Goal: Task Accomplishment & Management: Use online tool/utility

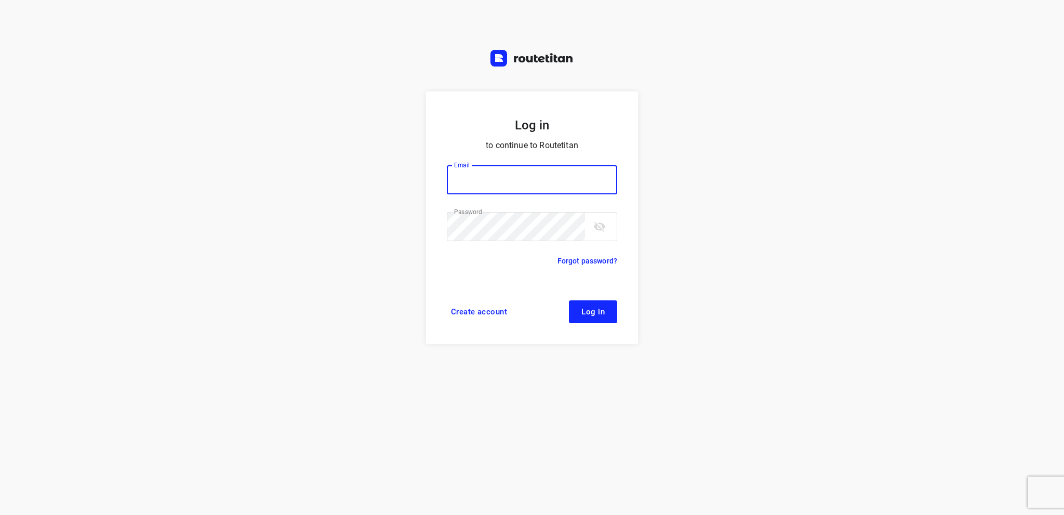
type input "[EMAIL_ADDRESS][DOMAIN_NAME]"
click at [593, 314] on span "Log in" at bounding box center [593, 312] width 23 height 8
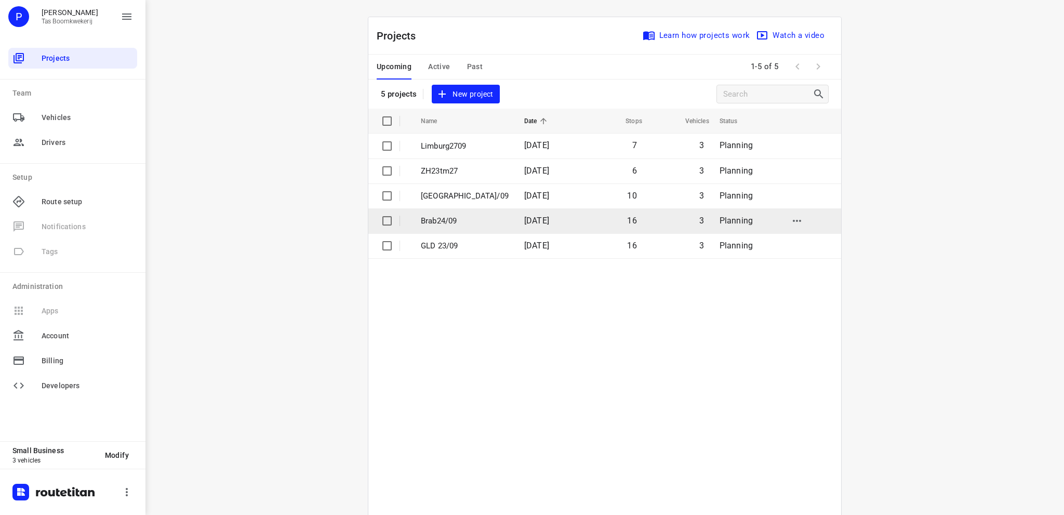
click at [463, 220] on p "Brab24/09" at bounding box center [465, 221] width 88 height 12
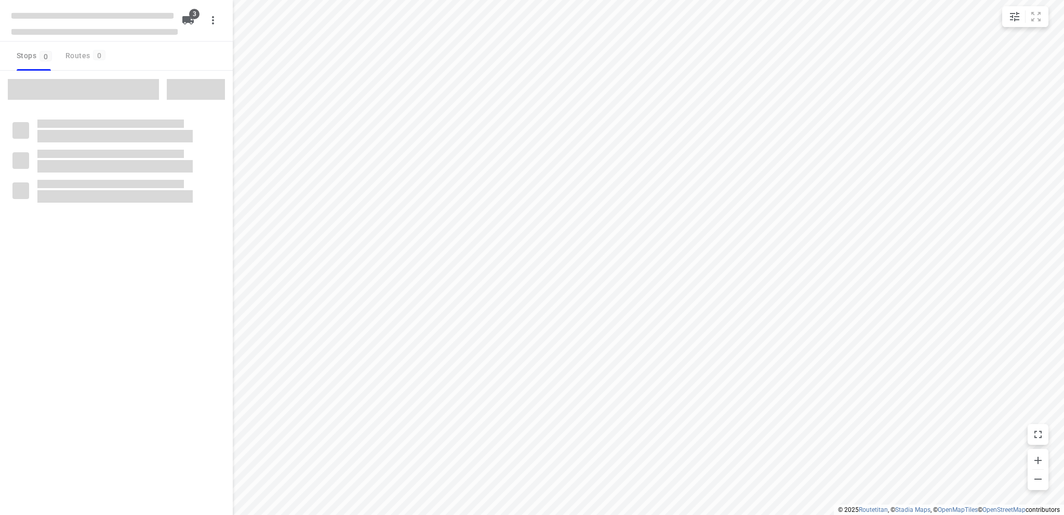
type input "distance"
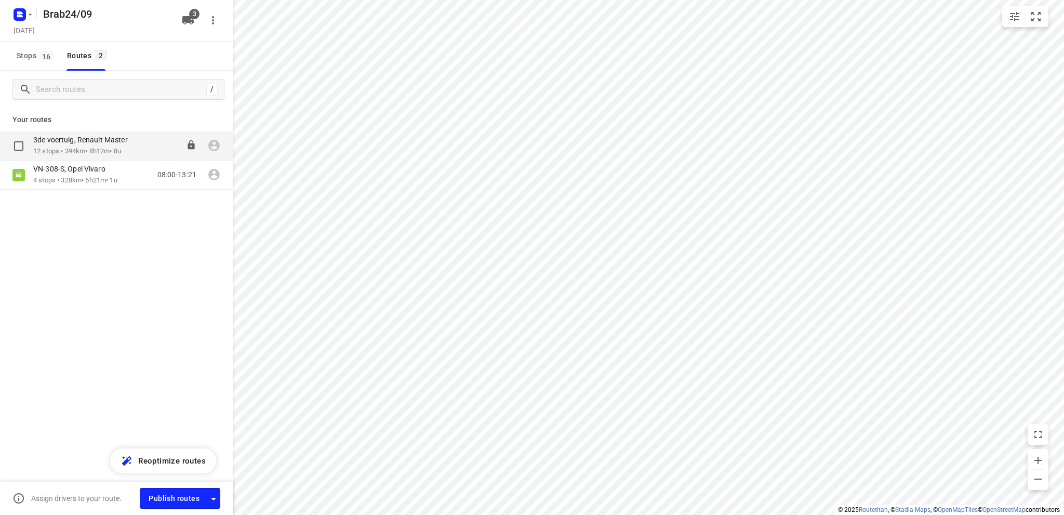
click at [68, 149] on p "12 stops • 394km • 8h12m • 8u" at bounding box center [85, 152] width 105 height 10
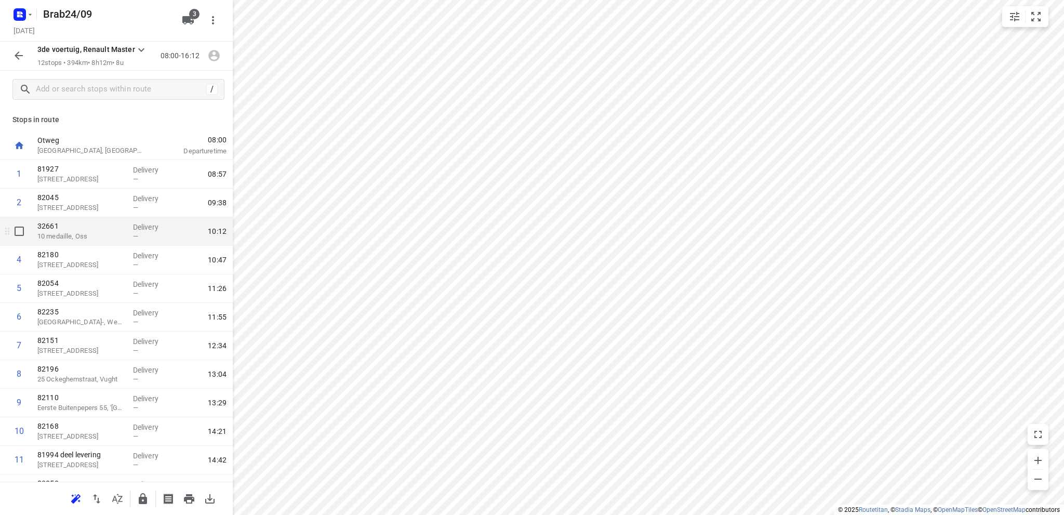
scroll to position [49, 0]
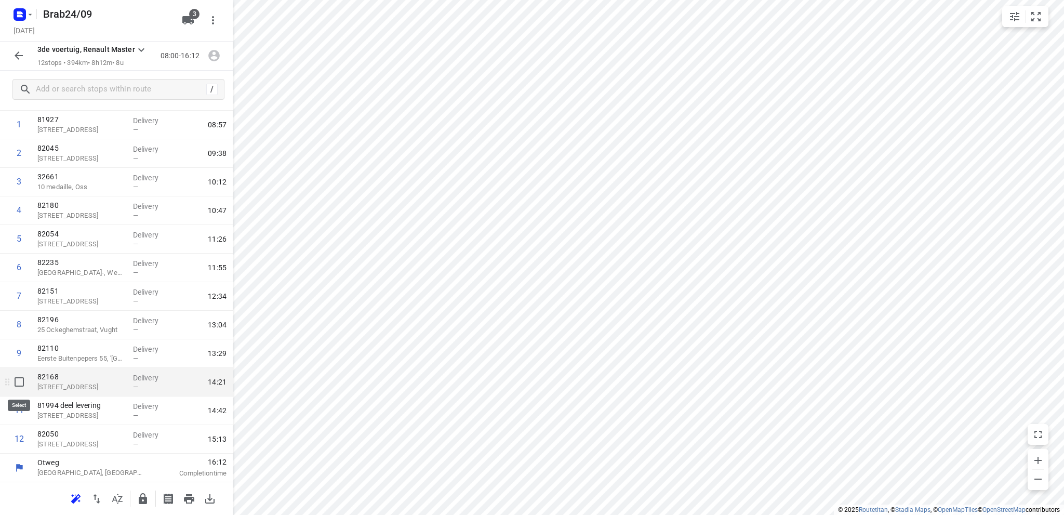
click at [18, 381] on input "checkbox" at bounding box center [19, 382] width 21 height 21
checkbox input "true"
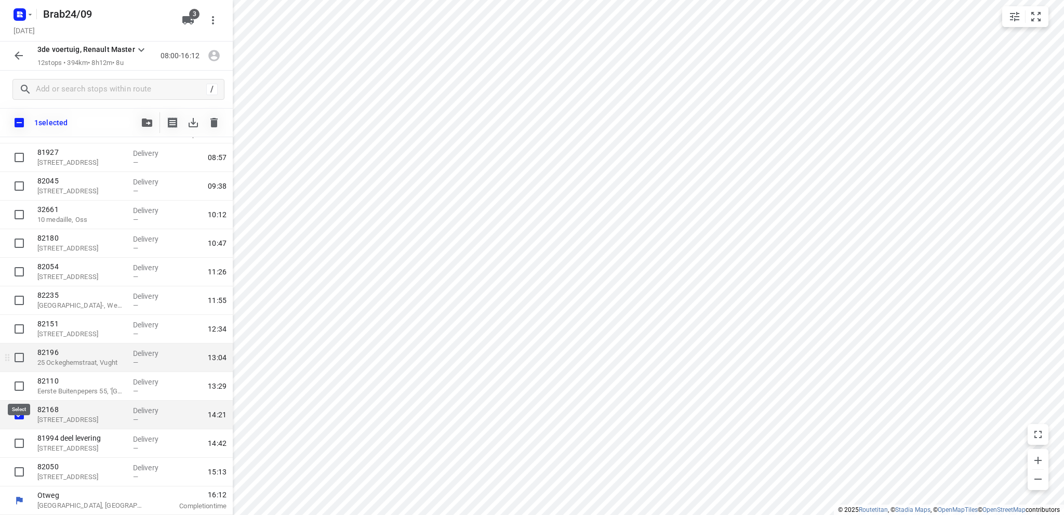
scroll to position [46, 0]
click at [148, 122] on icon "button" at bounding box center [147, 123] width 10 height 8
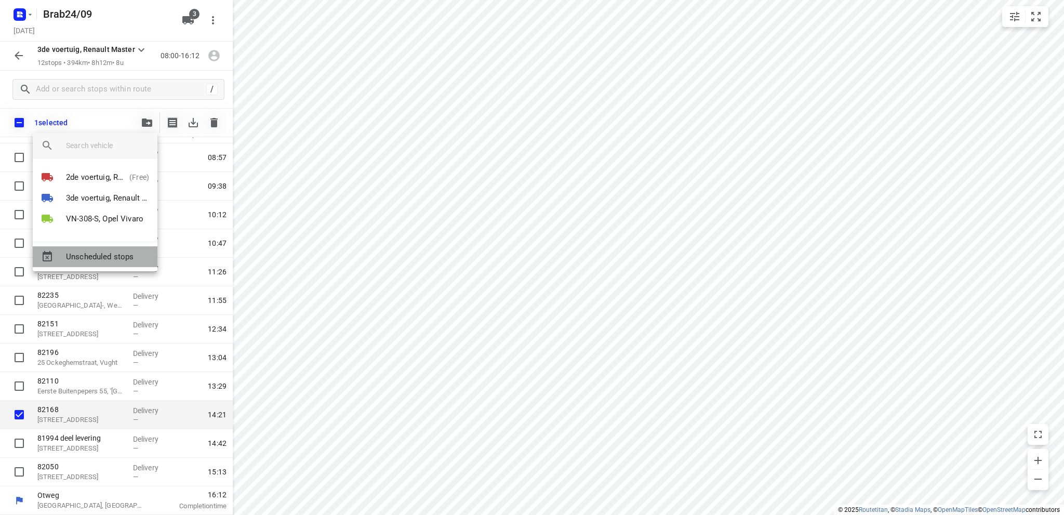
click at [106, 257] on span "Unscheduled stops" at bounding box center [107, 257] width 83 height 12
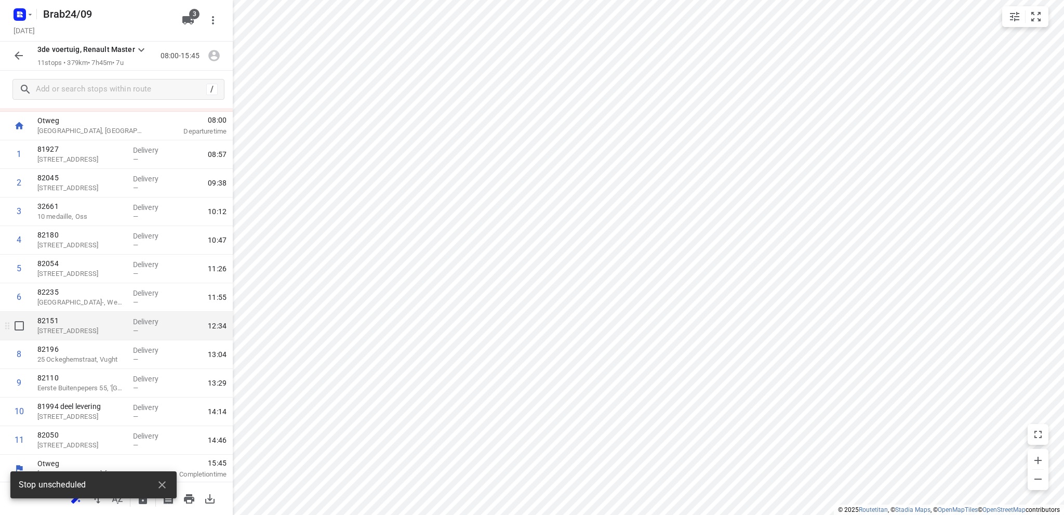
scroll to position [50, 0]
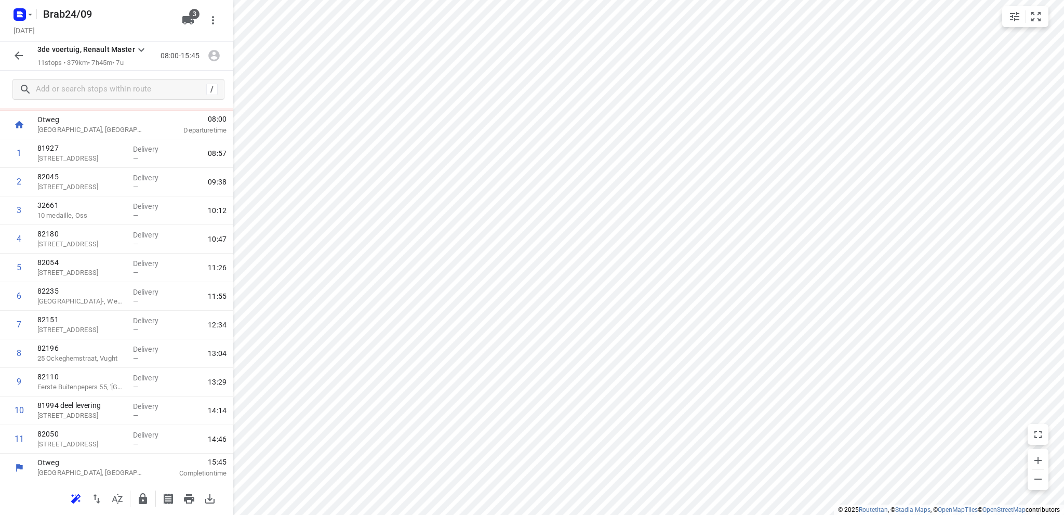
click at [14, 52] on icon "button" at bounding box center [18, 55] width 12 height 12
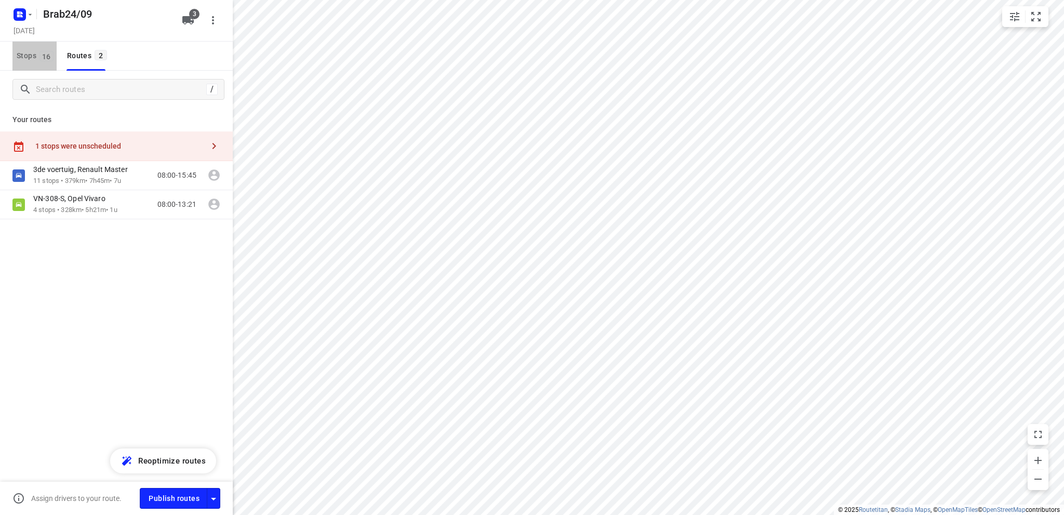
click at [21, 55] on span "Stops 16" at bounding box center [37, 55] width 40 height 13
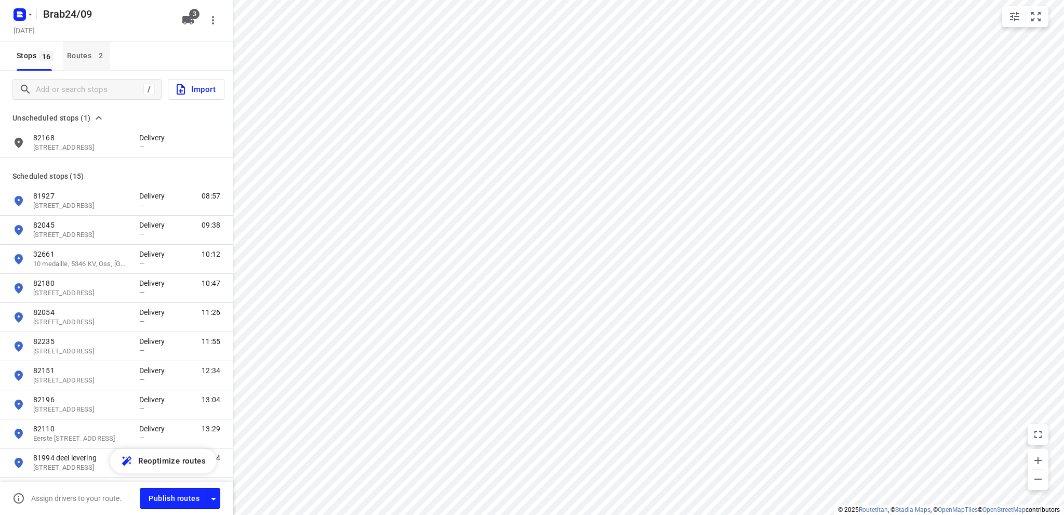
click at [78, 56] on div "Routes 2" at bounding box center [88, 55] width 43 height 13
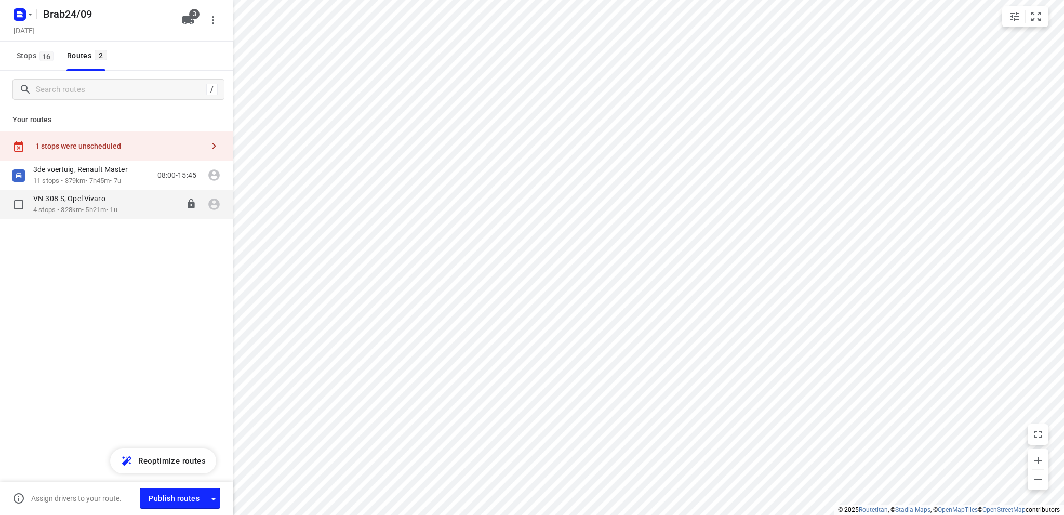
click at [77, 204] on div "VN-308-S, Opel Vivaro" at bounding box center [75, 199] width 84 height 11
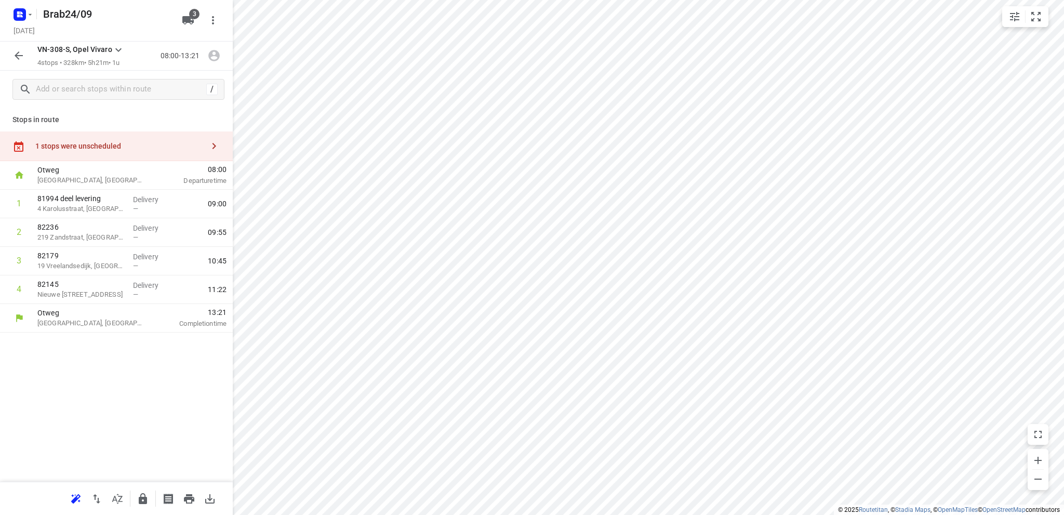
click at [81, 145] on div "1 stops were unscheduled" at bounding box center [119, 146] width 168 height 8
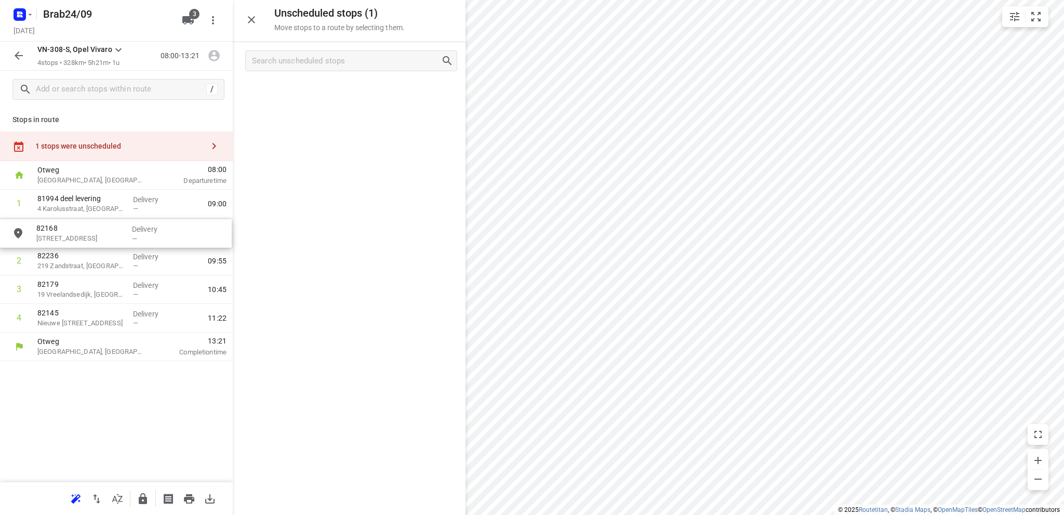
drag, startPoint x: 299, startPoint y: 95, endPoint x: 58, endPoint y: 241, distance: 281.9
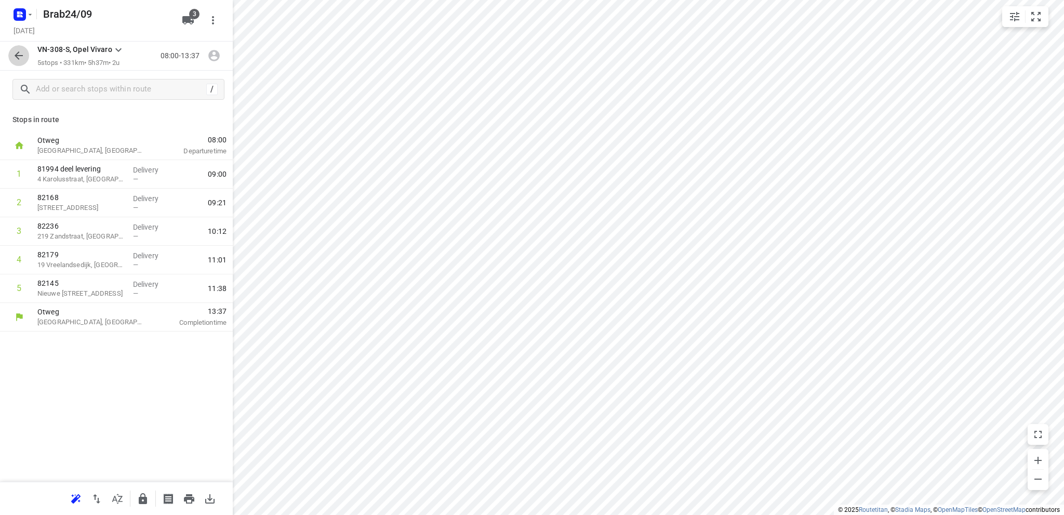
click at [18, 54] on icon "button" at bounding box center [19, 55] width 8 height 8
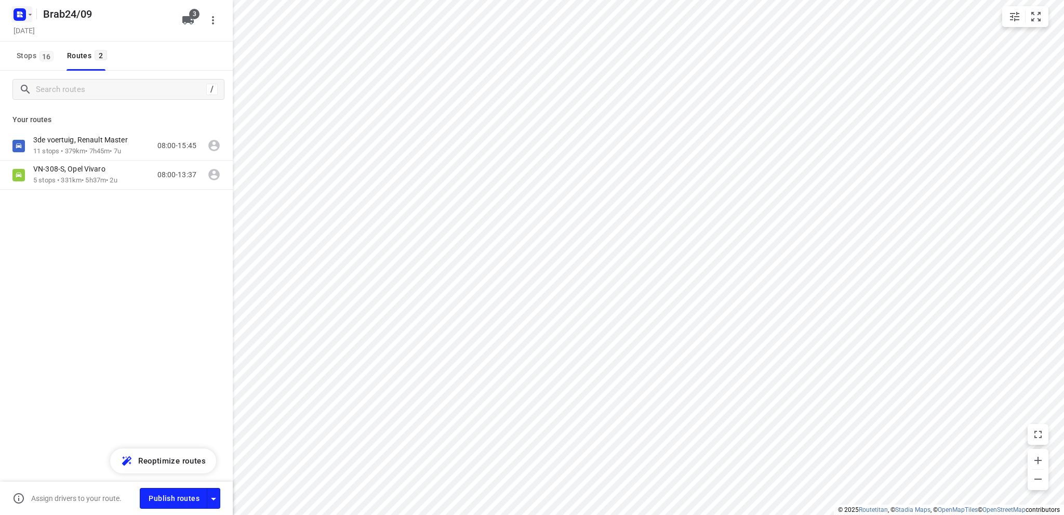
click at [21, 9] on rect "button" at bounding box center [20, 14] width 12 height 12
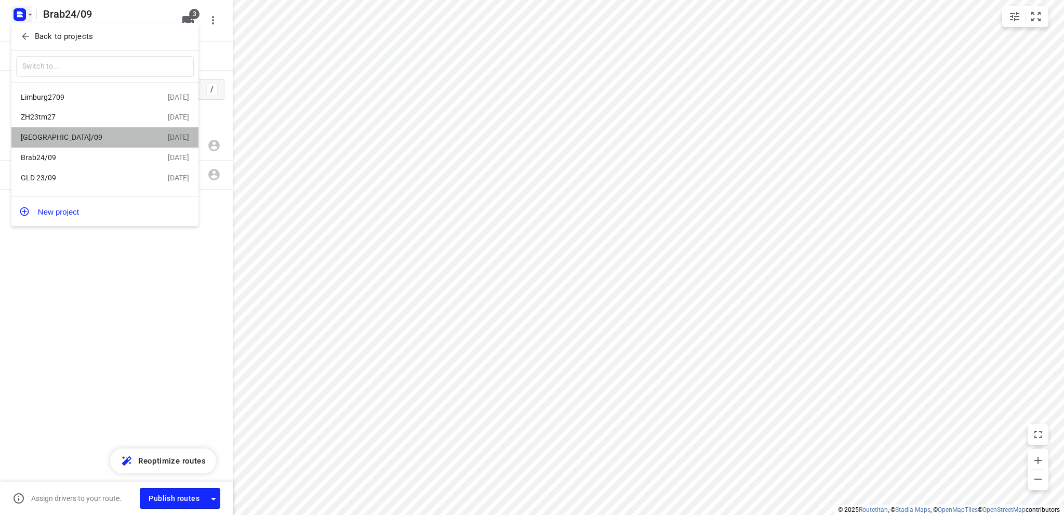
click at [83, 141] on div "[GEOGRAPHIC_DATA]/09" at bounding box center [81, 137] width 120 height 8
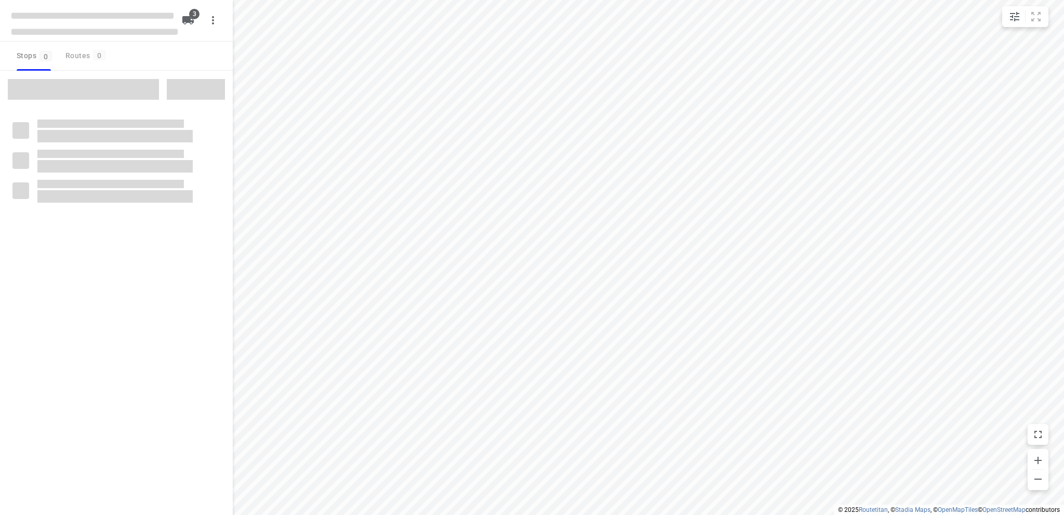
type input "distance"
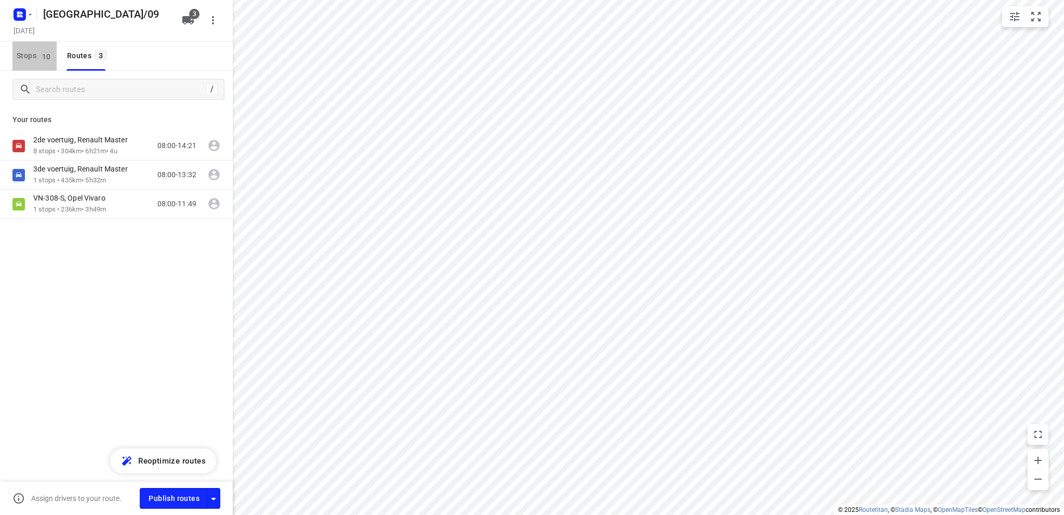
click at [24, 54] on span "Stops 10" at bounding box center [37, 55] width 40 height 13
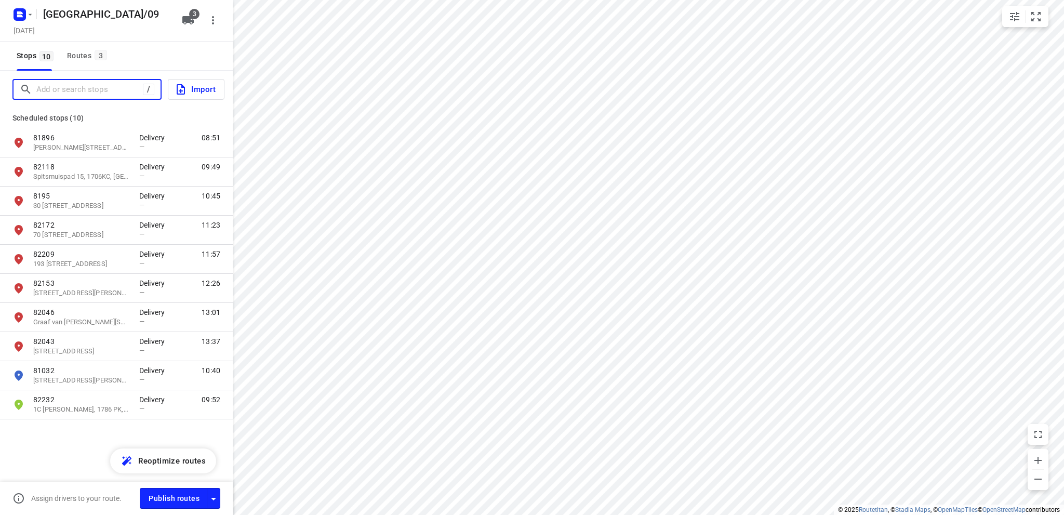
click at [58, 90] on input "Add or search stops" at bounding box center [89, 90] width 107 height 16
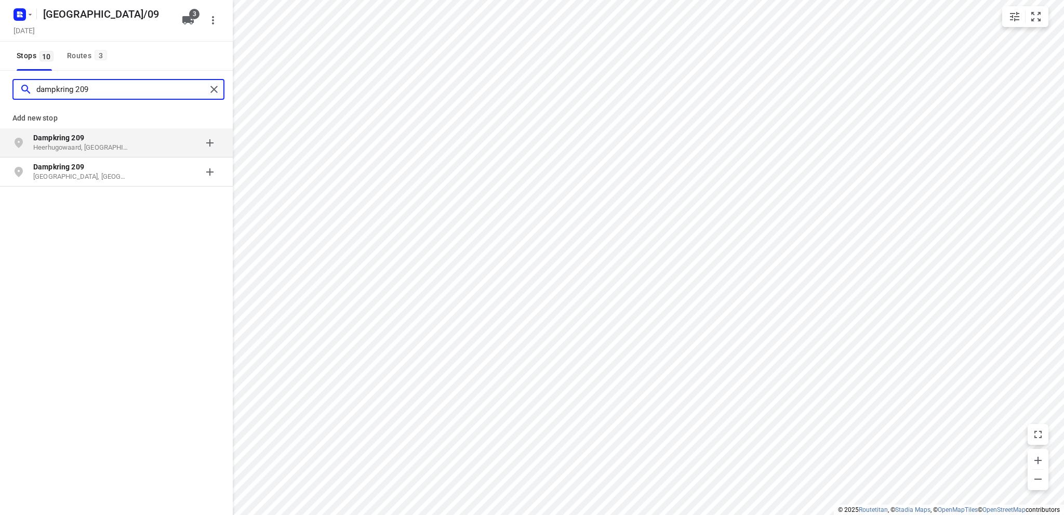
type input "dampkring 209"
click at [76, 143] on p "Heerhugowaard, [GEOGRAPHIC_DATA]" at bounding box center [81, 148] width 96 height 10
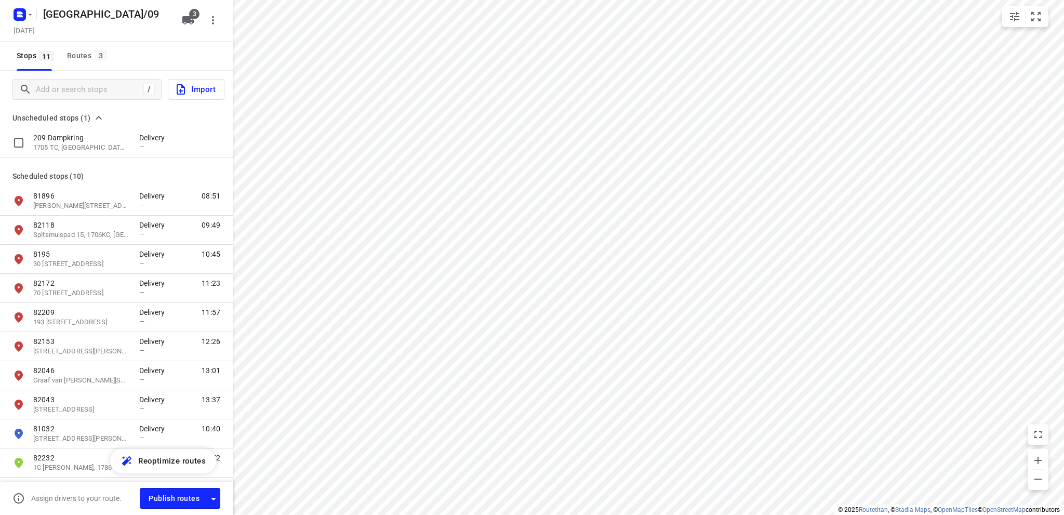
click at [76, 143] on p "1705 TC, [GEOGRAPHIC_DATA], [GEOGRAPHIC_DATA]" at bounding box center [81, 148] width 96 height 10
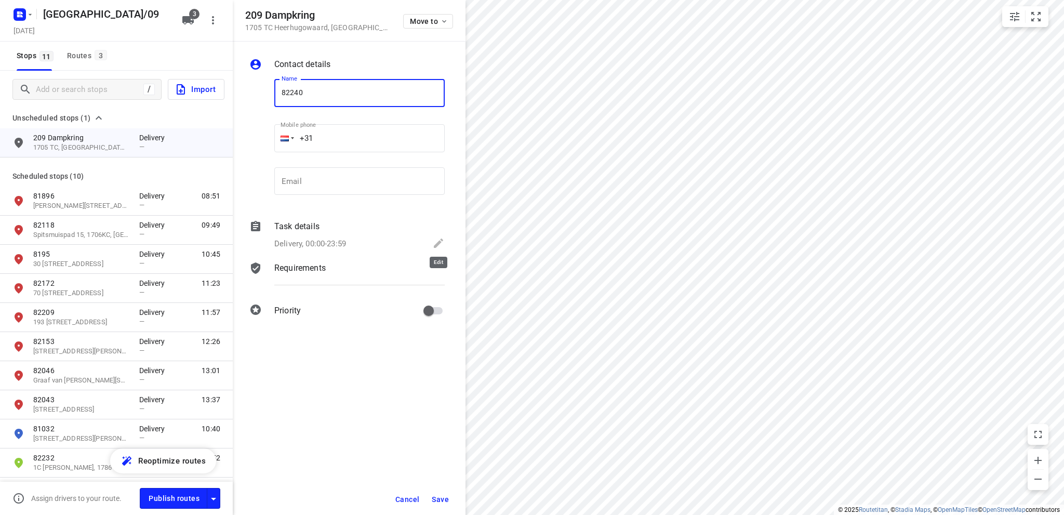
type input "82240"
click at [438, 242] on icon at bounding box center [438, 243] width 9 height 9
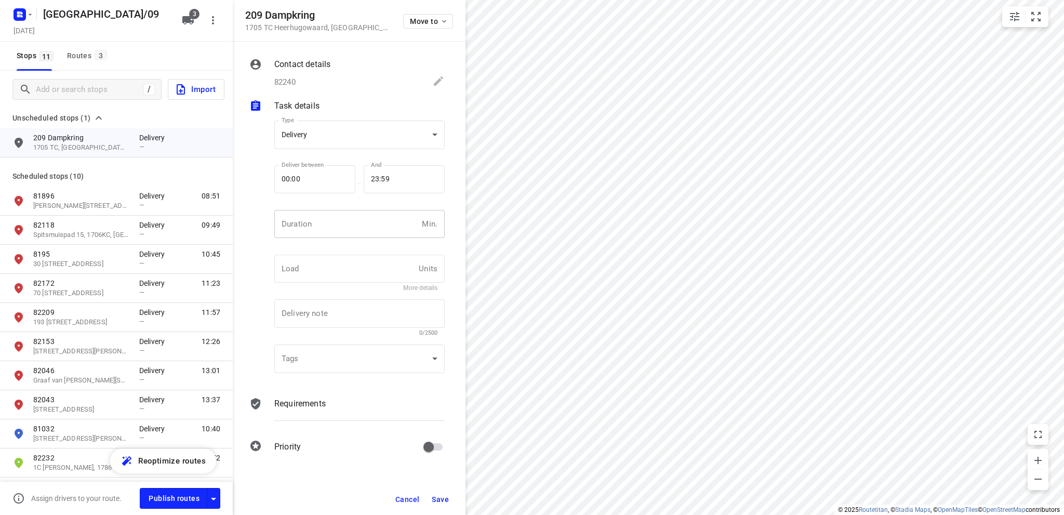
click at [305, 218] on input "number" at bounding box center [345, 224] width 143 height 28
type input "10"
click at [435, 498] on span "Save" at bounding box center [440, 499] width 17 height 8
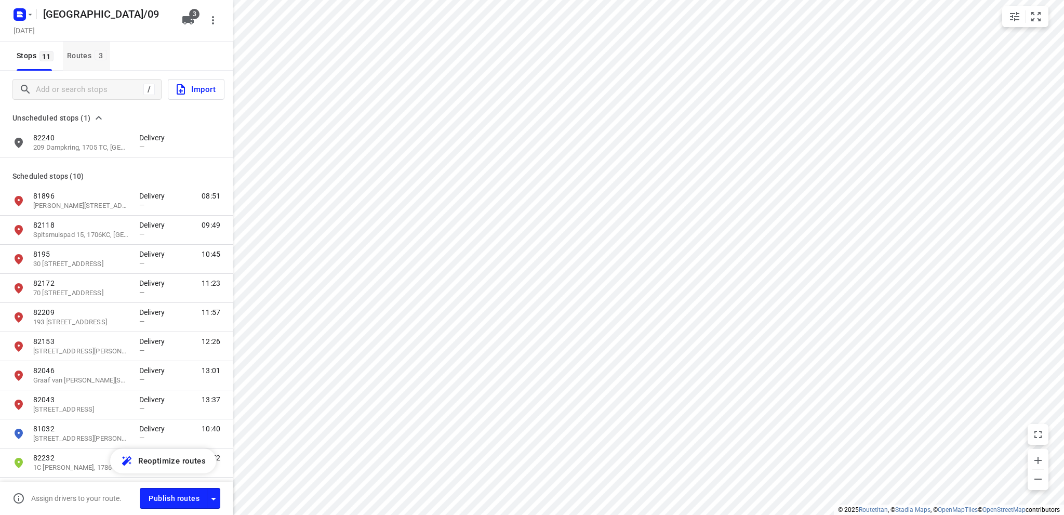
click at [82, 50] on div "Routes 3" at bounding box center [88, 55] width 43 height 13
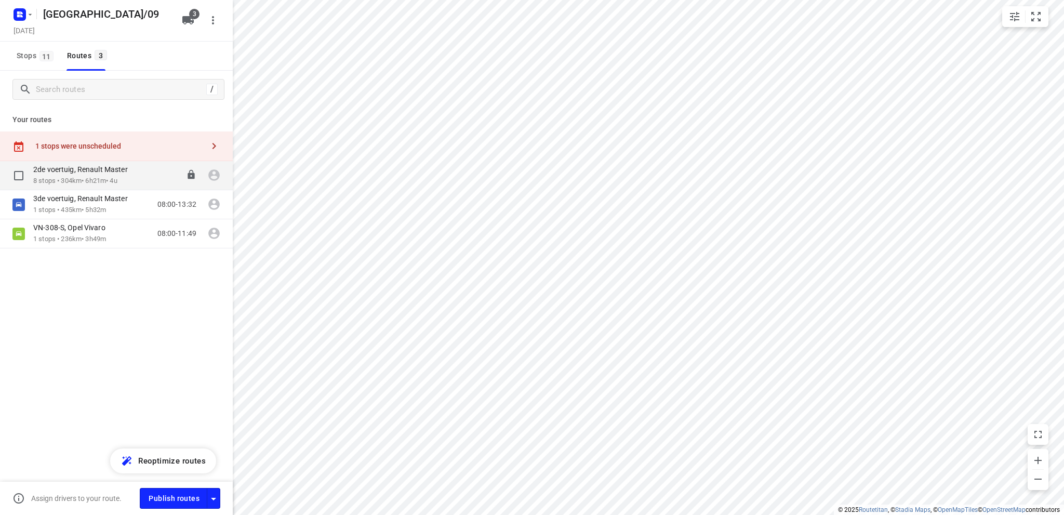
click at [78, 173] on p "2de voertuig, Renault Master" at bounding box center [83, 169] width 101 height 9
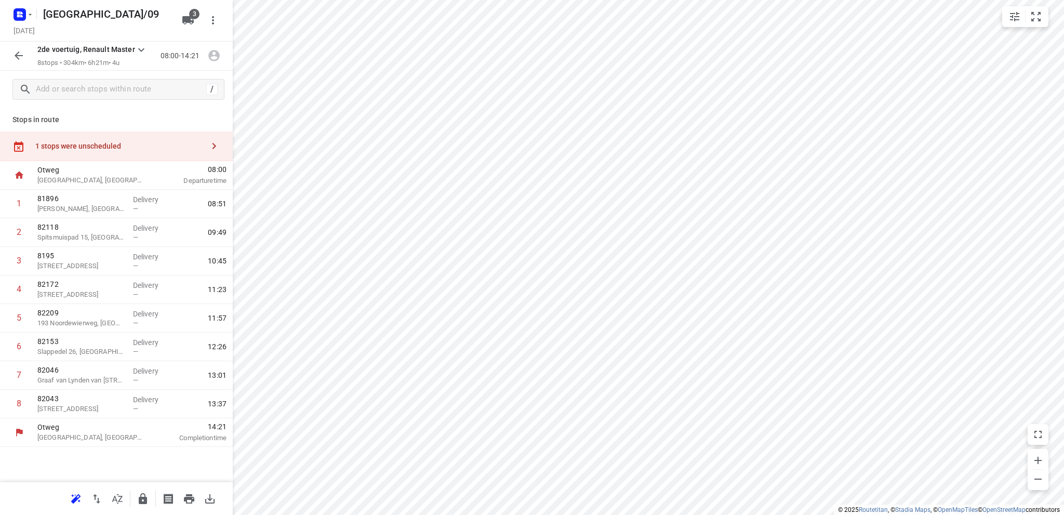
click at [70, 142] on div "1 stops were unscheduled" at bounding box center [119, 146] width 168 height 8
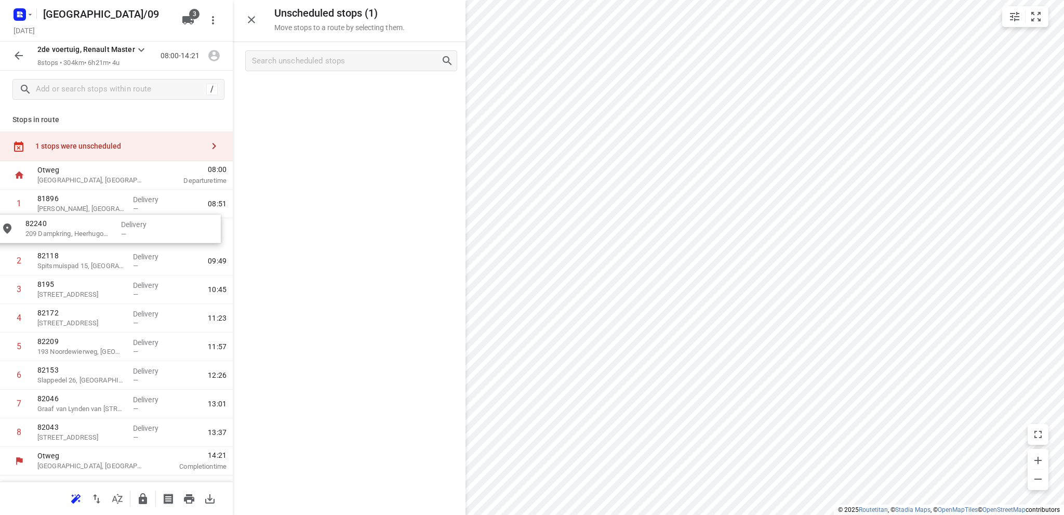
drag, startPoint x: 320, startPoint y: 99, endPoint x: 71, endPoint y: 233, distance: 283.0
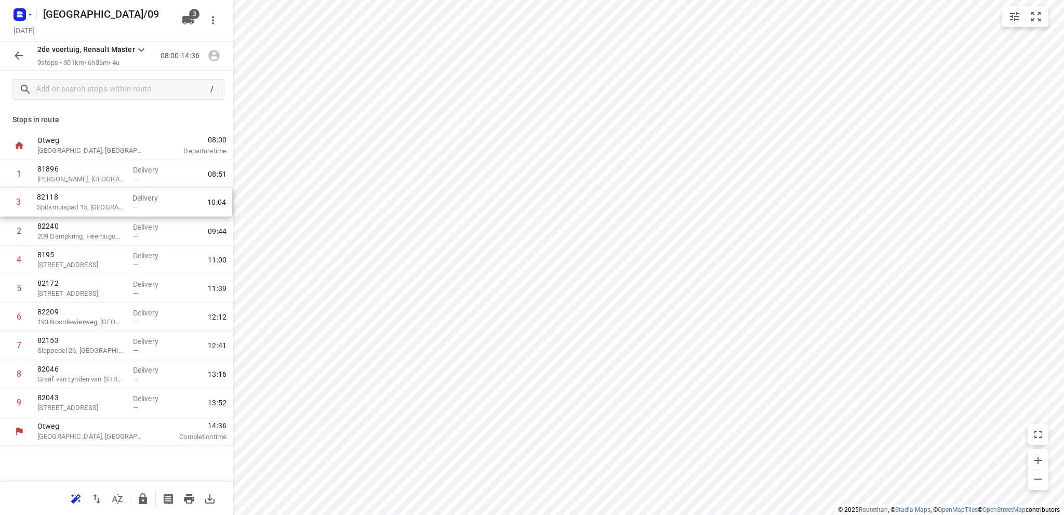
drag, startPoint x: 90, startPoint y: 235, endPoint x: 89, endPoint y: 202, distance: 32.8
click at [89, 202] on div "1 81896 [PERSON_NAME][GEOGRAPHIC_DATA] Delivery — 08:51 2 82240 209 Dampkring, …" at bounding box center [116, 288] width 233 height 257
click at [19, 10] on rect "button" at bounding box center [20, 14] width 12 height 12
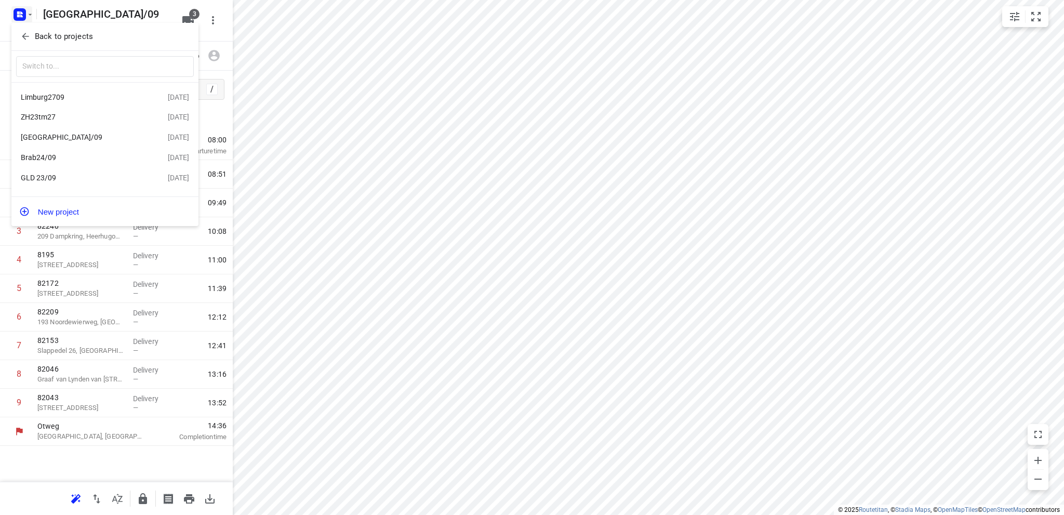
click at [64, 112] on div "ZH23tm27" at bounding box center [94, 117] width 147 height 12
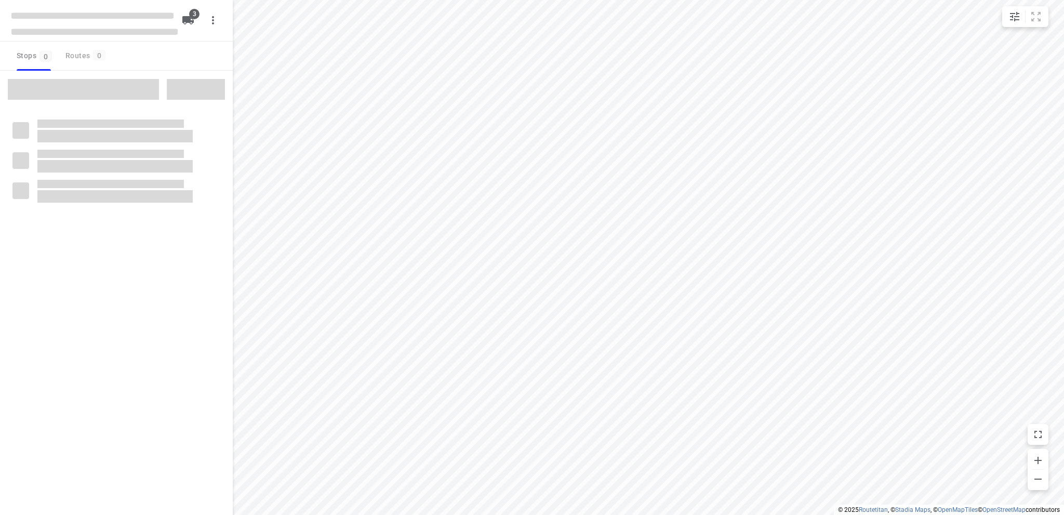
type input "distance"
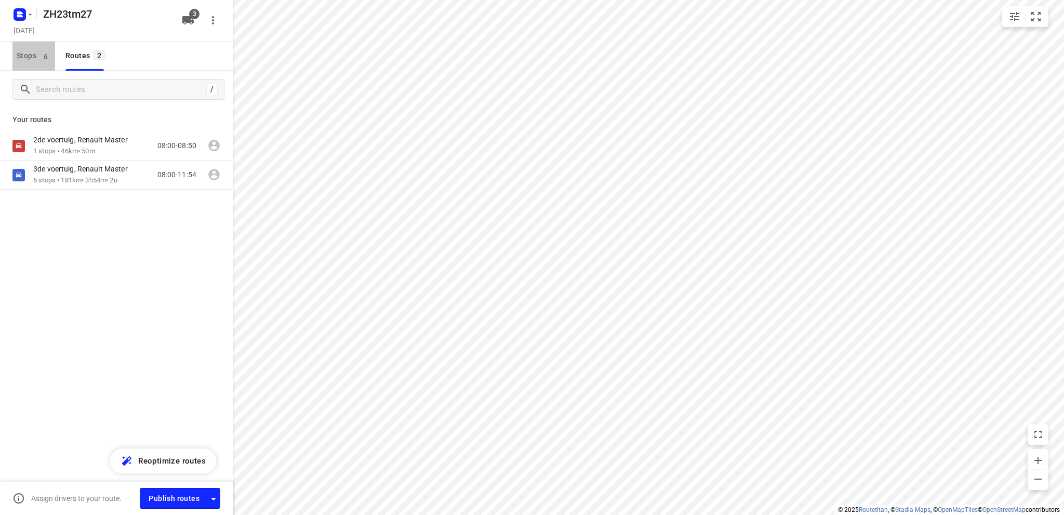
click at [26, 50] on span "Stops 6" at bounding box center [36, 55] width 38 height 13
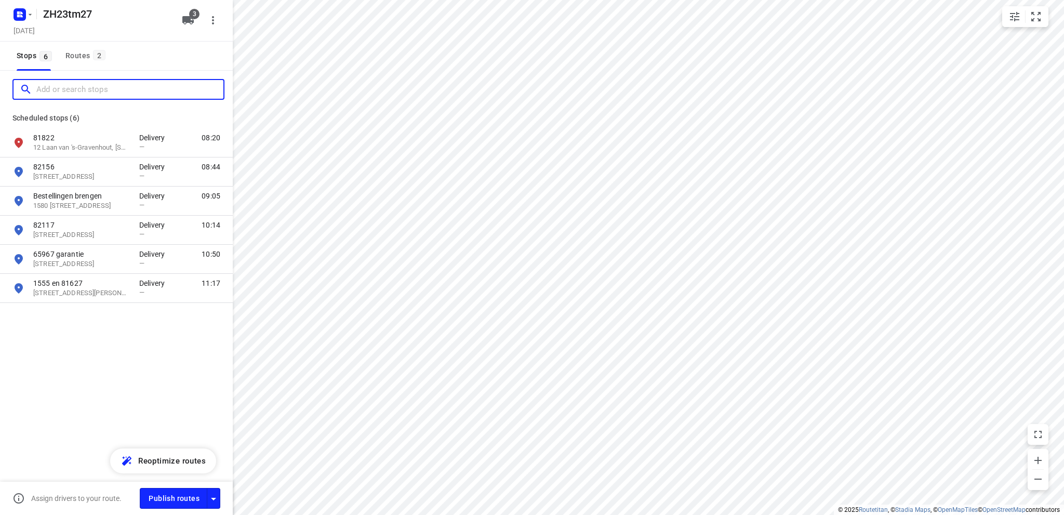
click at [42, 95] on input "Add or search stops" at bounding box center [129, 90] width 187 height 16
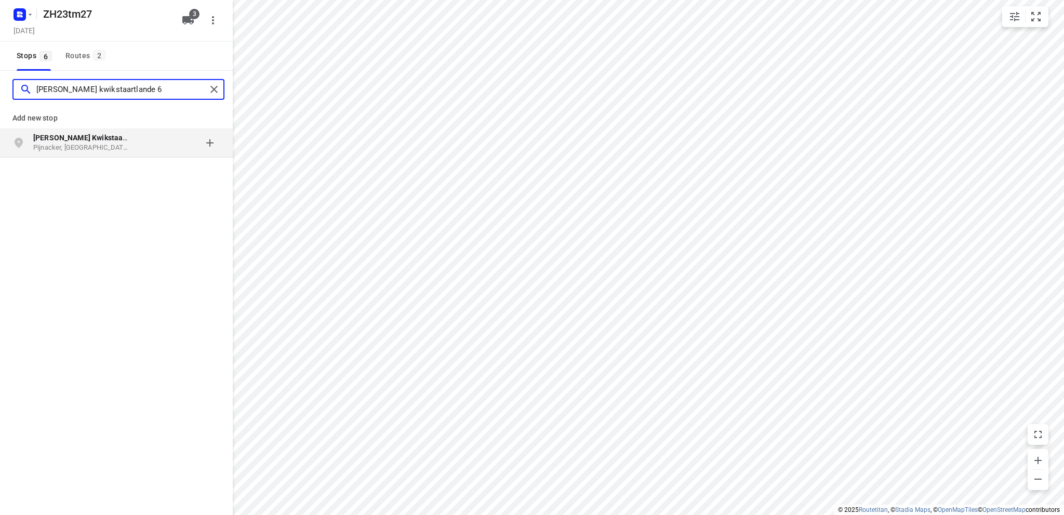
type input "[PERSON_NAME] kwikstaartlande 6"
click at [69, 141] on b "[PERSON_NAME] Kwikstaartlande 6" at bounding box center [93, 138] width 120 height 8
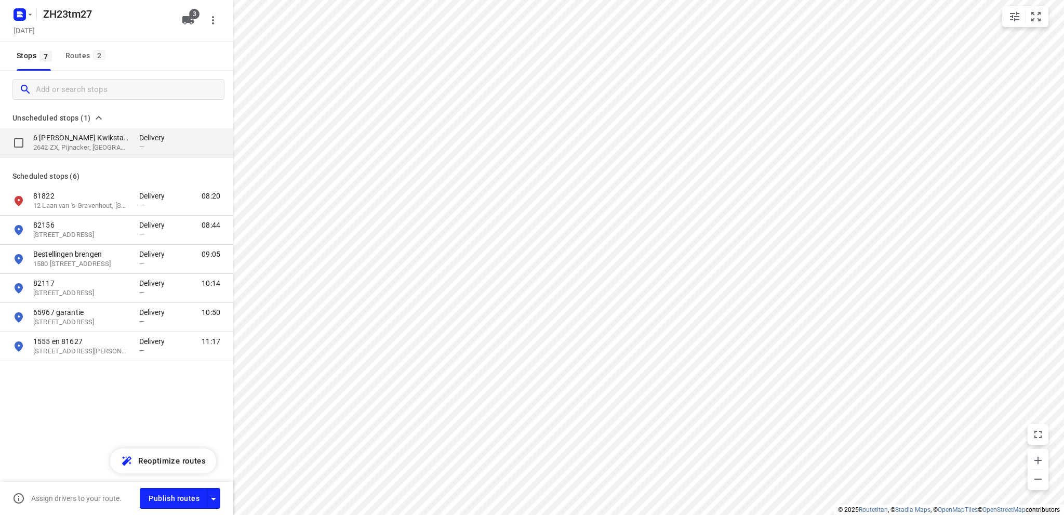
click at [77, 143] on p "2642 ZX, Pijnacker, [GEOGRAPHIC_DATA]" at bounding box center [81, 148] width 96 height 10
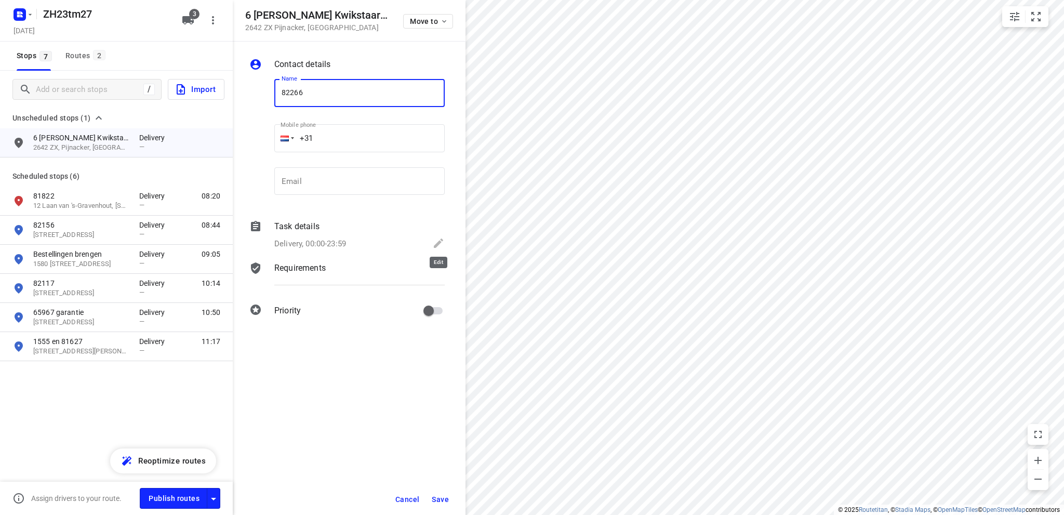
type input "82266"
click at [439, 241] on icon at bounding box center [438, 243] width 9 height 9
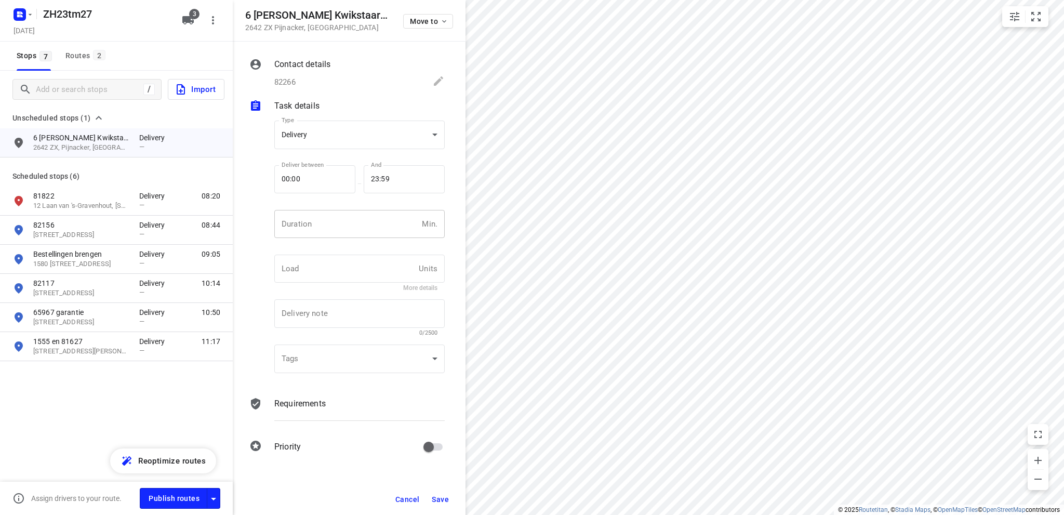
click at [325, 217] on input "number" at bounding box center [345, 224] width 143 height 28
type input "10"
click at [435, 495] on span "Save" at bounding box center [440, 499] width 17 height 8
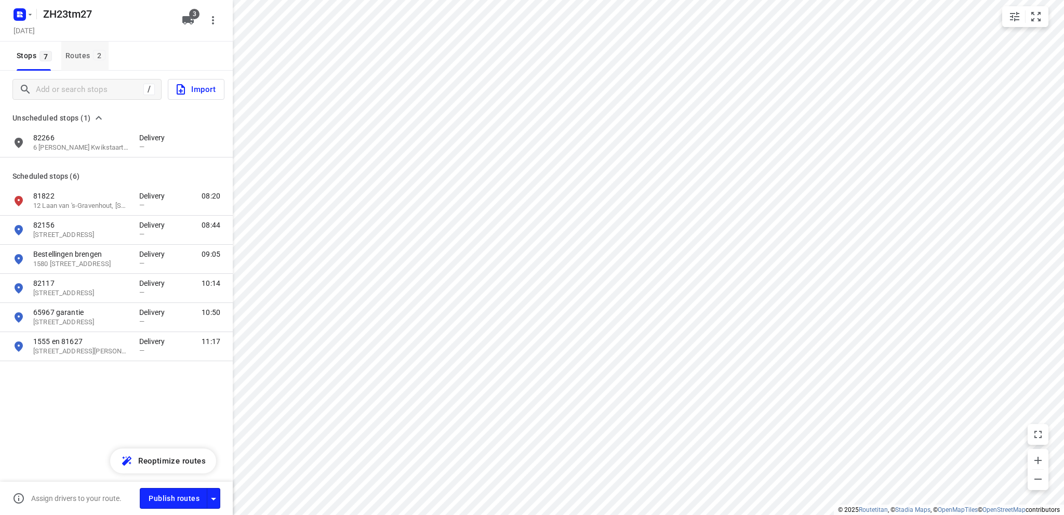
click at [77, 55] on div "Routes 2" at bounding box center [86, 55] width 43 height 13
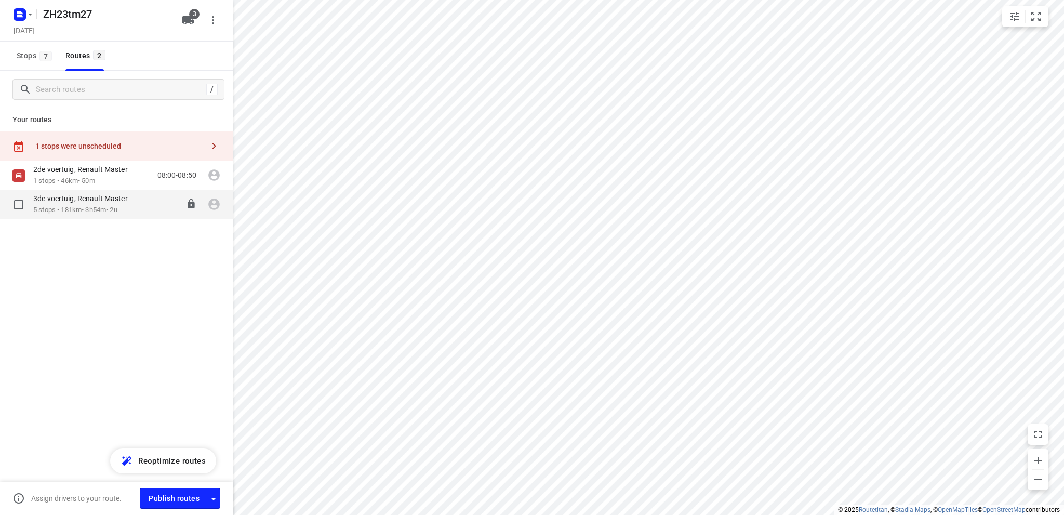
click at [100, 209] on p "5 stops • 181km • 3h54m • 2u" at bounding box center [85, 210] width 105 height 10
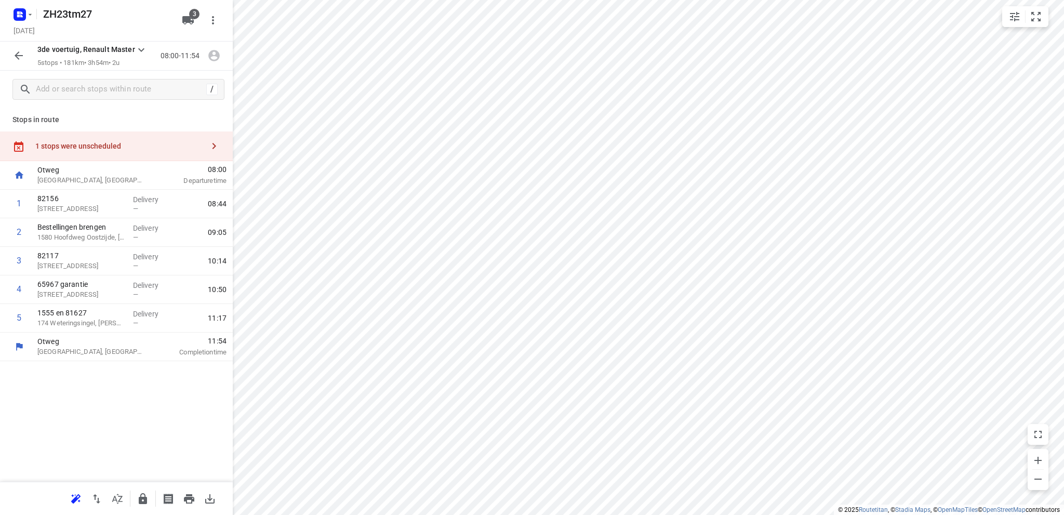
click at [91, 141] on div "1 stops were unscheduled" at bounding box center [116, 147] width 233 height 30
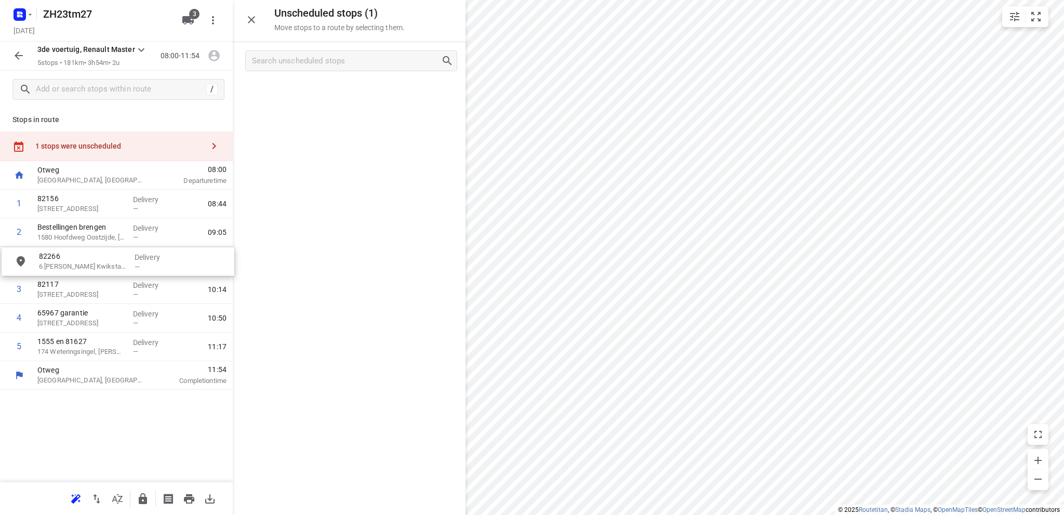
drag, startPoint x: 336, startPoint y: 97, endPoint x: 102, endPoint y: 266, distance: 288.2
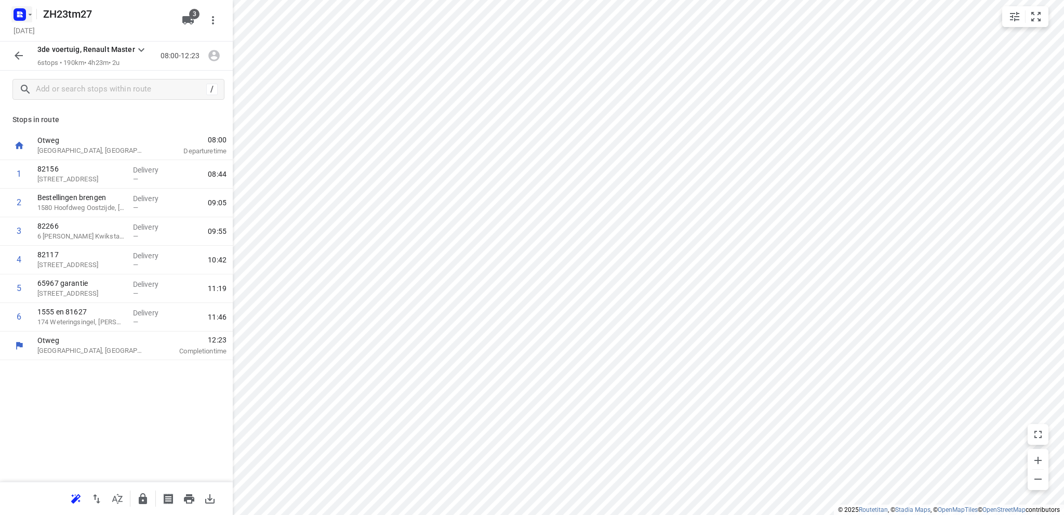
click at [21, 11] on icon "button" at bounding box center [21, 12] width 3 height 3
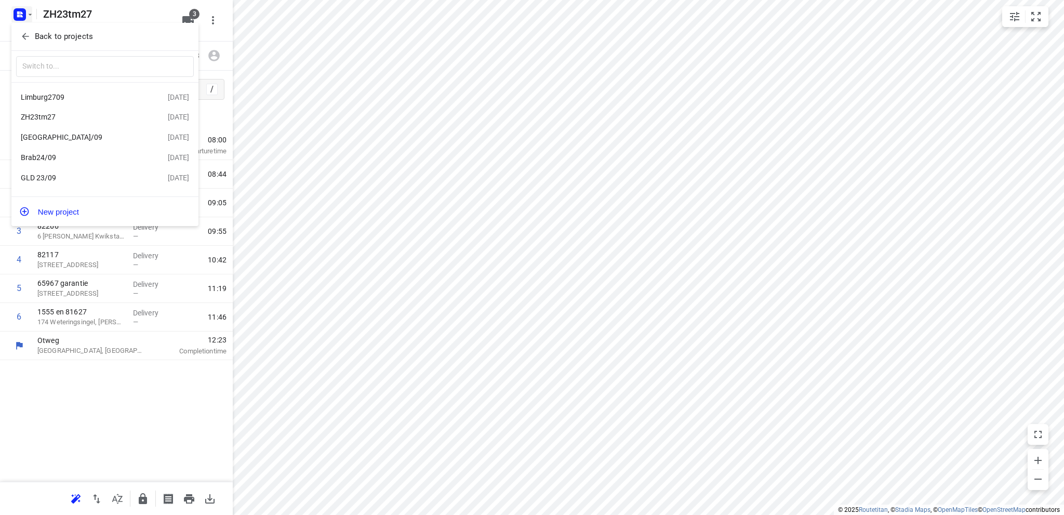
click at [61, 160] on div "Brab24/09" at bounding box center [81, 157] width 120 height 8
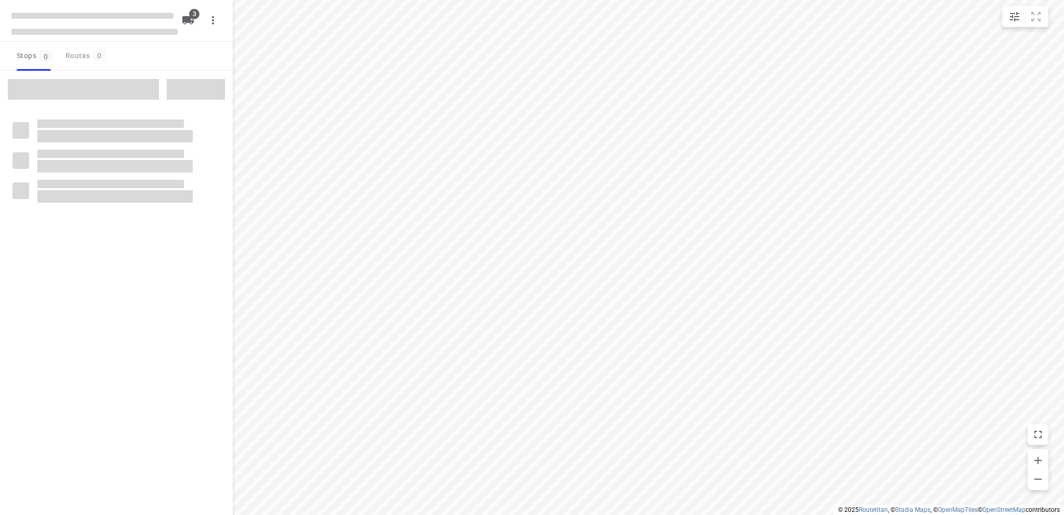
type input "distance"
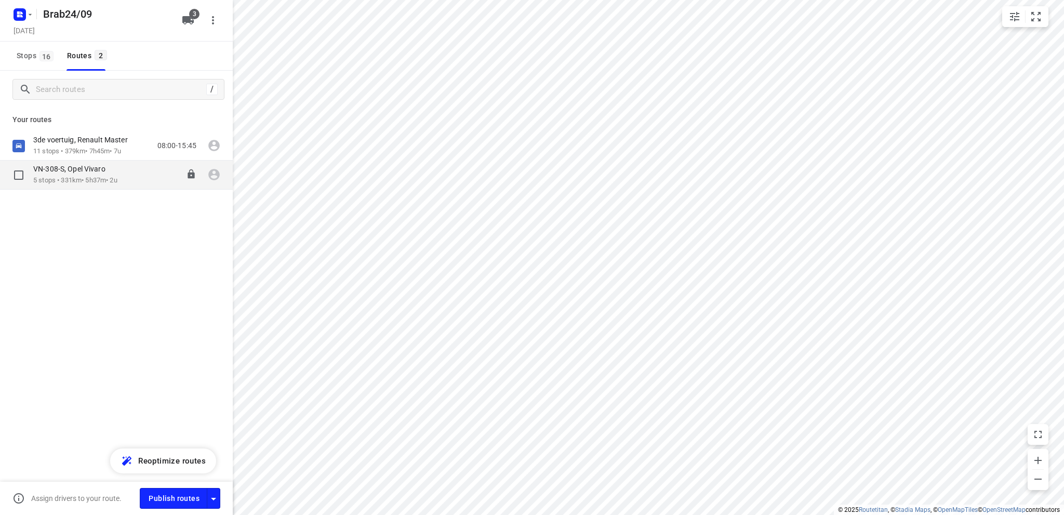
click at [76, 174] on div "VN-308-S, Opel Vivaro" at bounding box center [75, 169] width 84 height 11
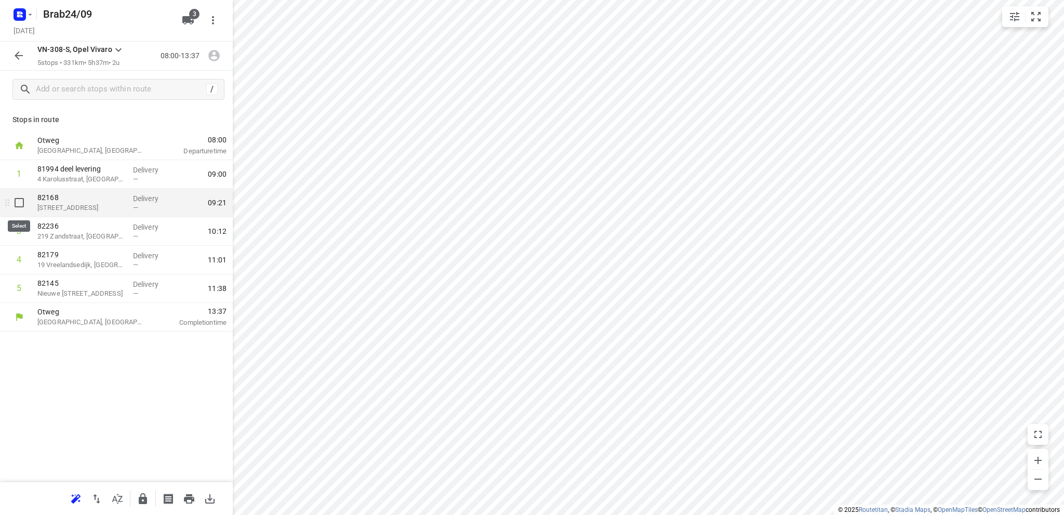
click at [19, 204] on input "checkbox" at bounding box center [19, 202] width 21 height 21
checkbox input "true"
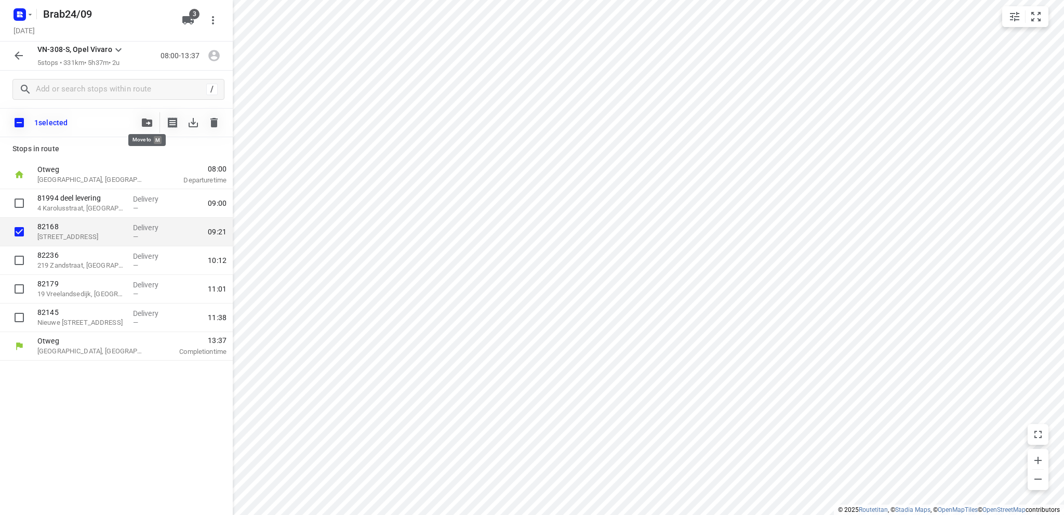
click at [144, 120] on icon "button" at bounding box center [147, 123] width 10 height 8
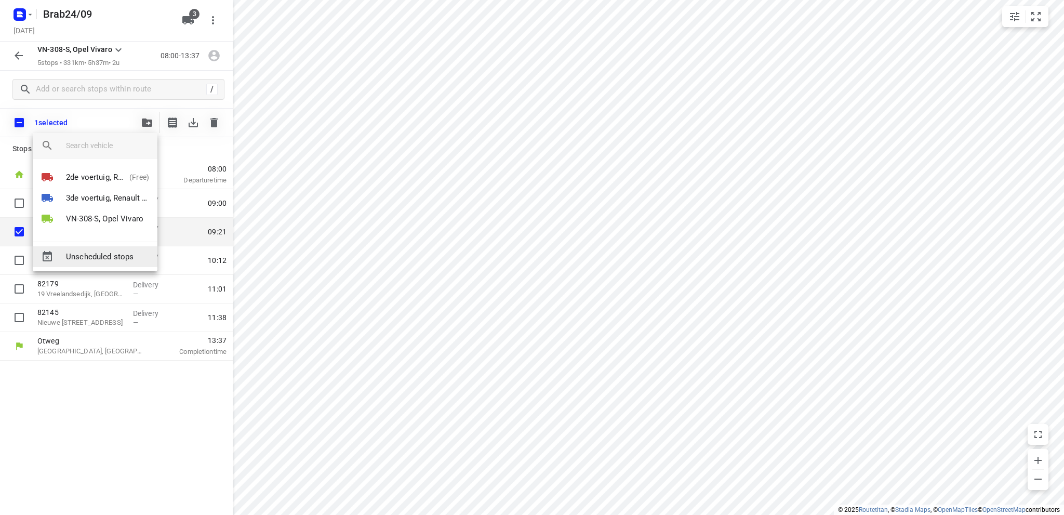
click at [83, 254] on span "Unscheduled stops" at bounding box center [107, 257] width 83 height 12
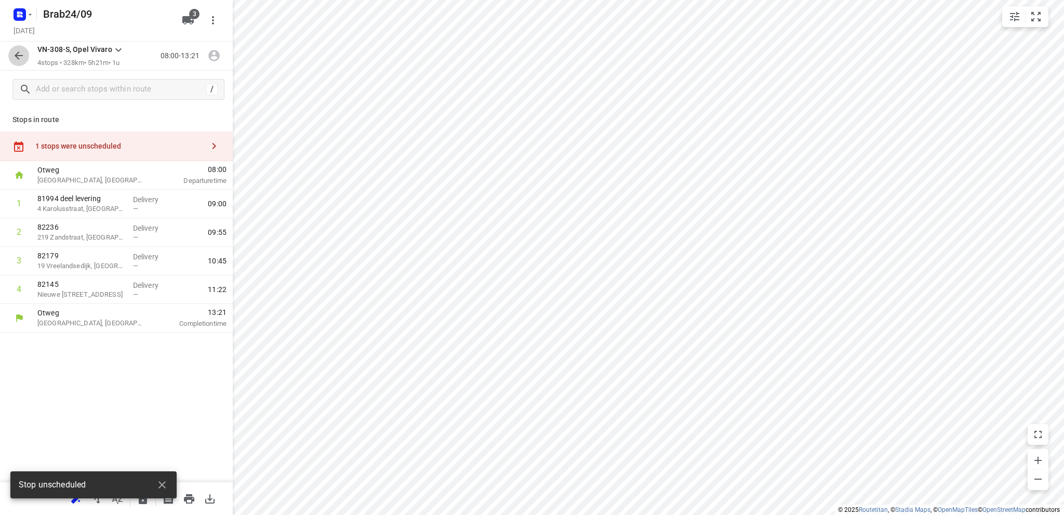
click at [19, 53] on icon "button" at bounding box center [19, 55] width 8 height 8
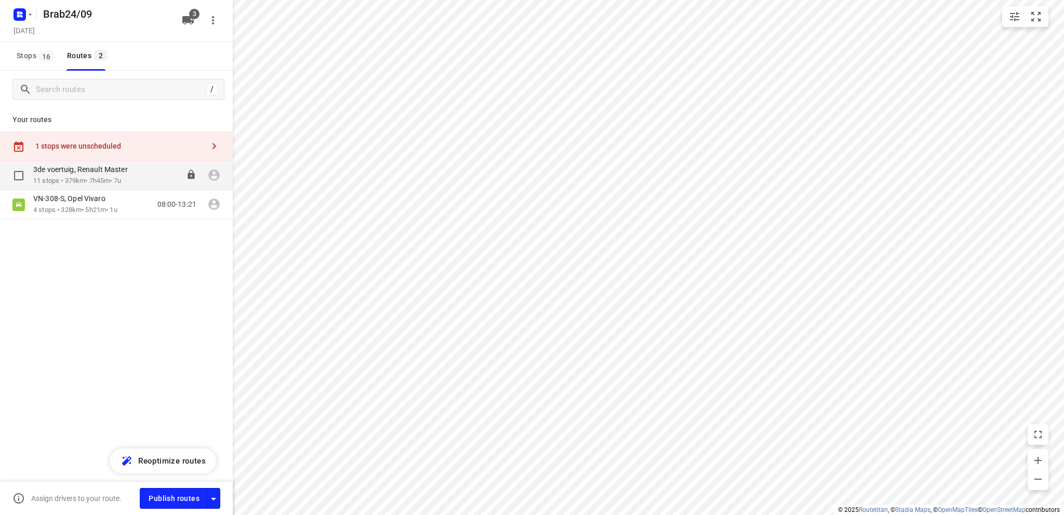
click at [83, 176] on p "11 stops • 379km • 7h45m • 7u" at bounding box center [85, 181] width 105 height 10
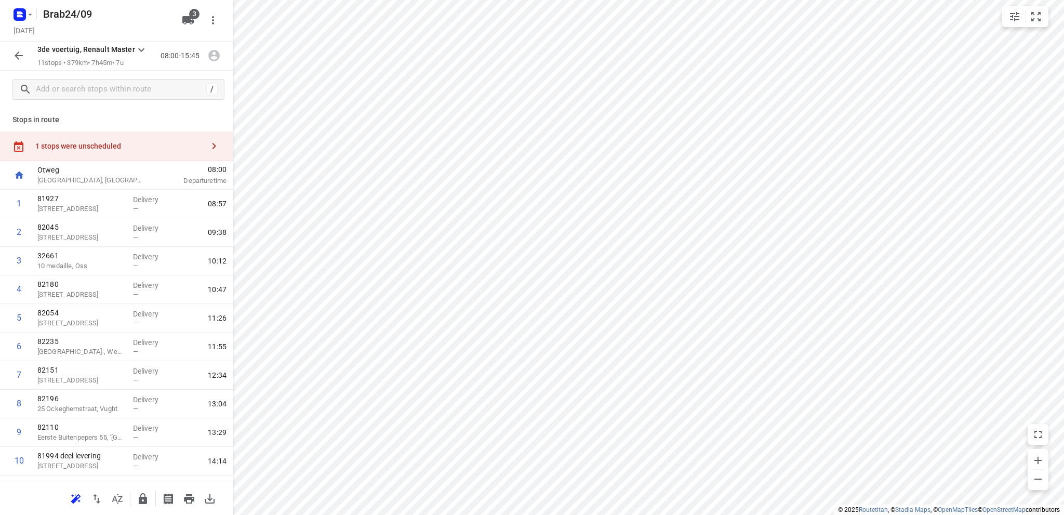
click at [84, 139] on div "1 stops were unscheduled" at bounding box center [116, 147] width 233 height 30
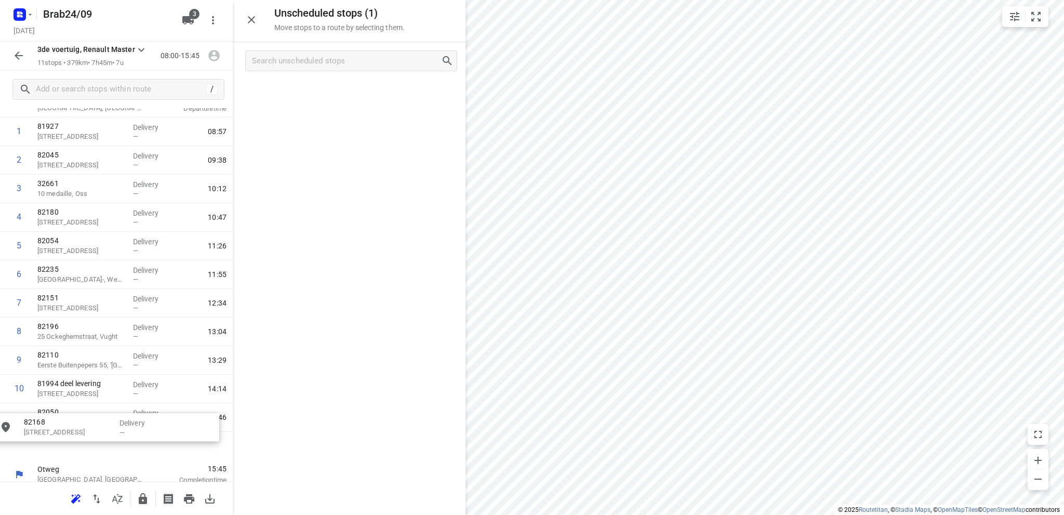
scroll to position [81, 0]
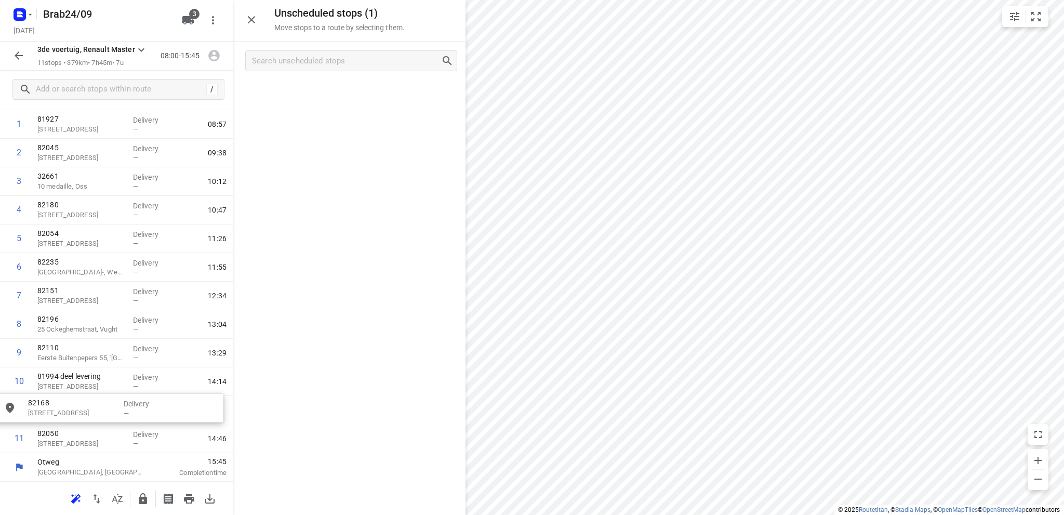
drag, startPoint x: 320, startPoint y: 98, endPoint x: 75, endPoint y: 416, distance: 401.0
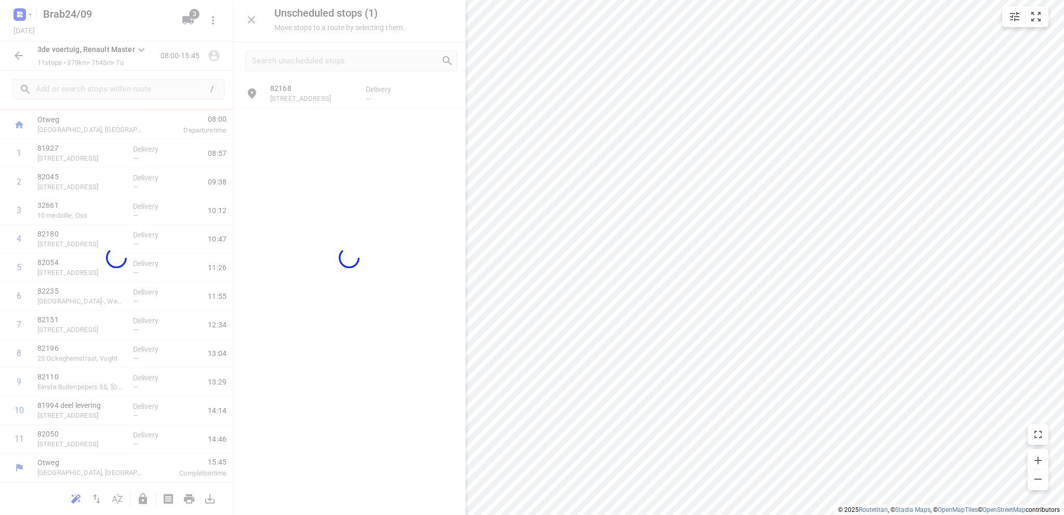
scroll to position [50, 0]
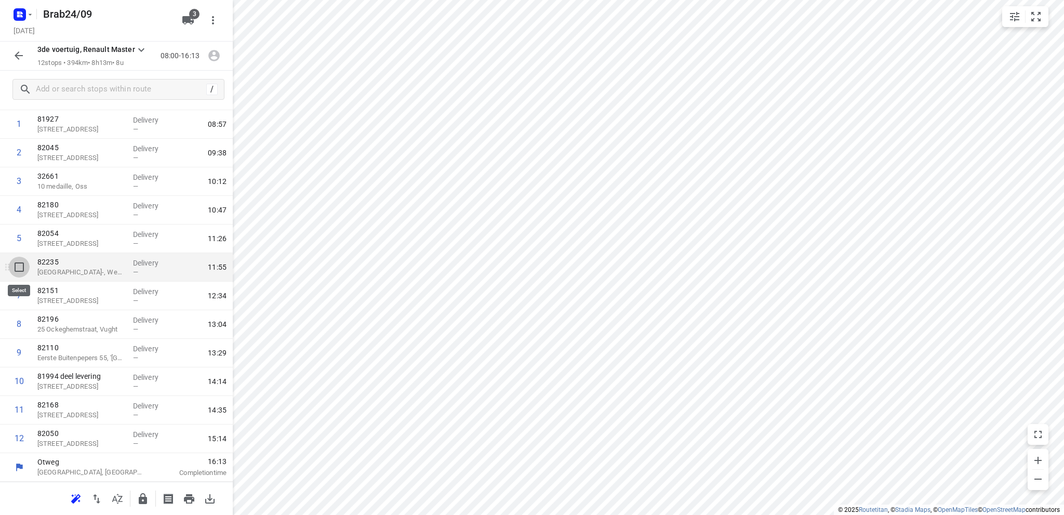
click at [19, 266] on input "checkbox" at bounding box center [19, 267] width 21 height 21
checkbox input "true"
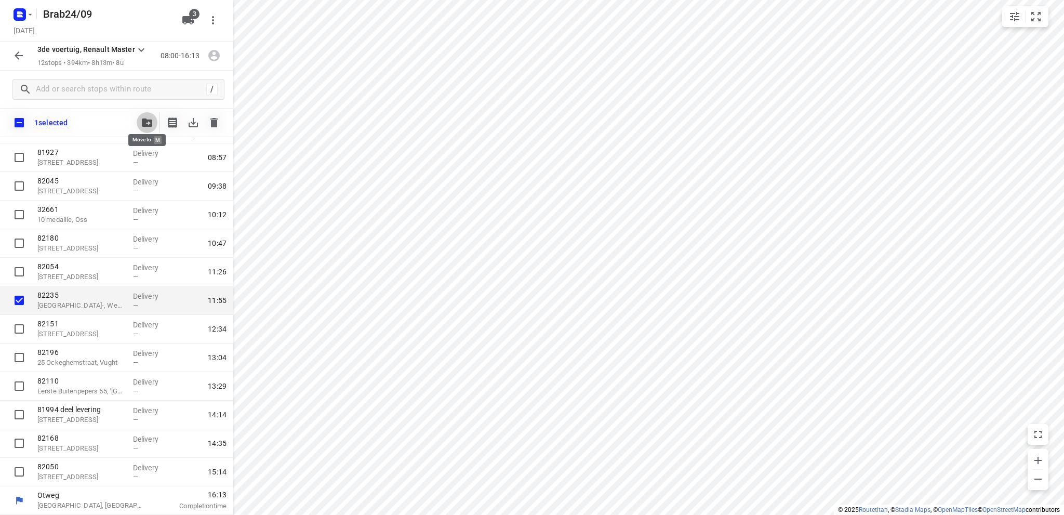
click at [148, 122] on icon "button" at bounding box center [147, 123] width 10 height 8
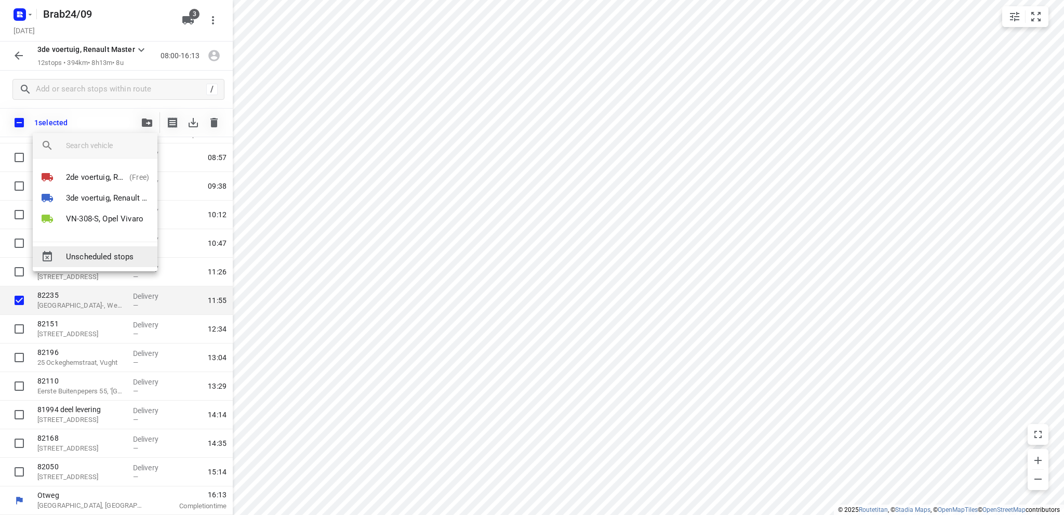
click at [94, 254] on span "Unscheduled stops" at bounding box center [107, 257] width 83 height 12
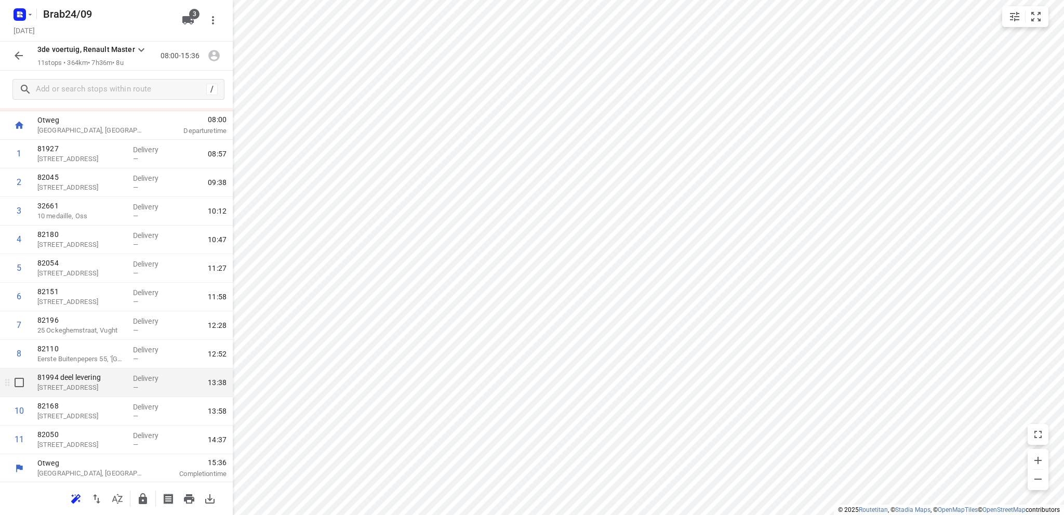
scroll to position [50, 0]
click at [16, 407] on input "checkbox" at bounding box center [19, 410] width 21 height 21
checkbox input "true"
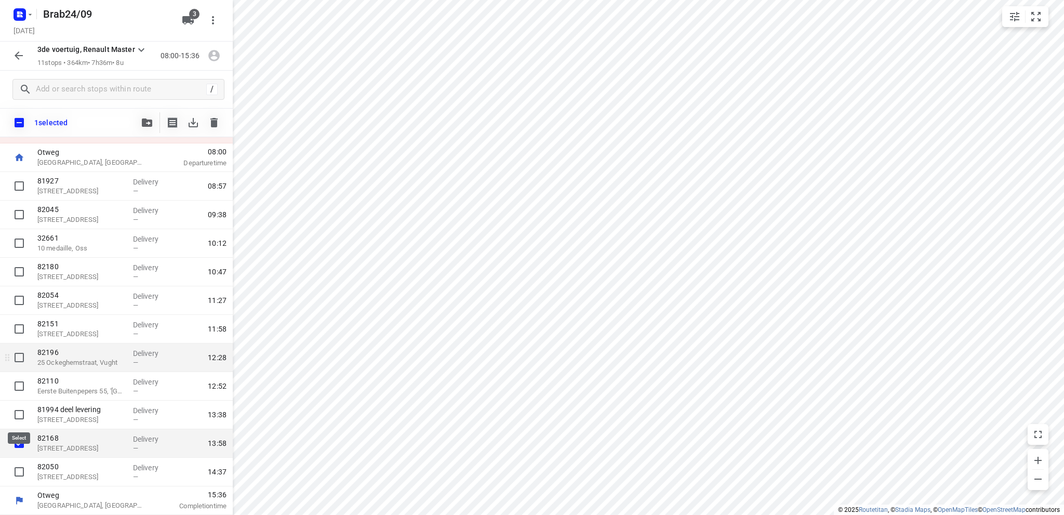
scroll to position [46, 0]
click at [146, 121] on icon "button" at bounding box center [147, 123] width 10 height 8
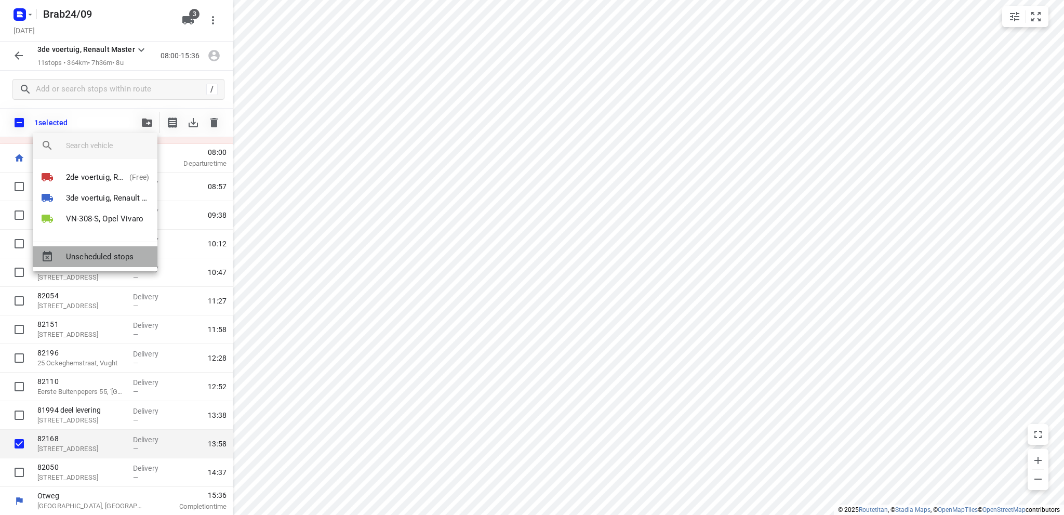
click at [96, 255] on span "Unscheduled stops" at bounding box center [107, 257] width 83 height 12
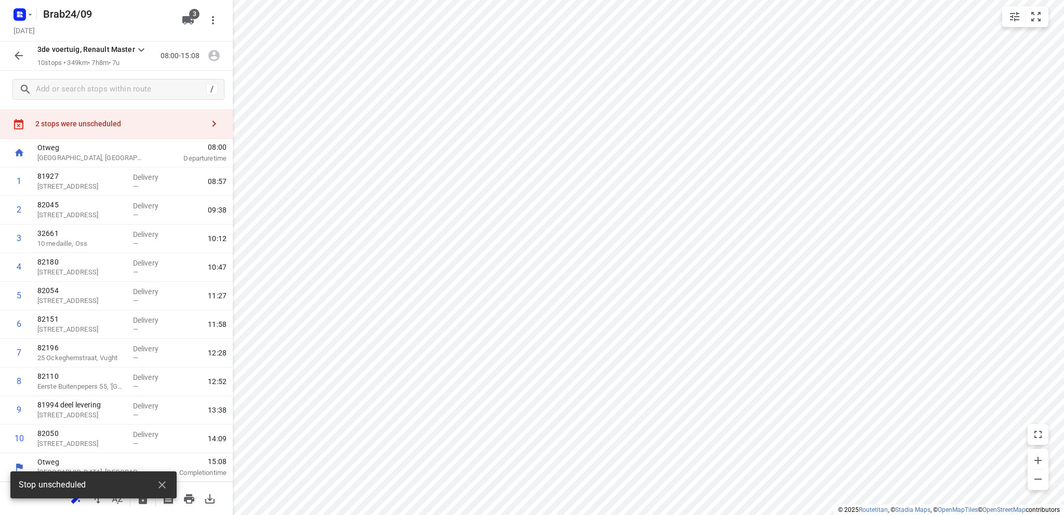
scroll to position [22, 0]
click at [18, 56] on icon "button" at bounding box center [19, 55] width 8 height 8
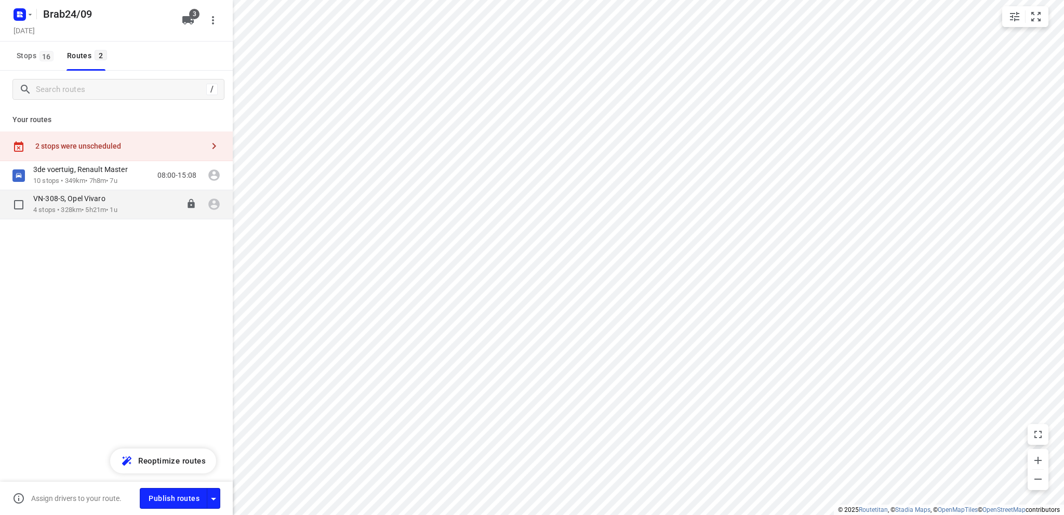
click at [68, 205] on p "4 stops • 328km • 5h21m • 1u" at bounding box center [75, 210] width 84 height 10
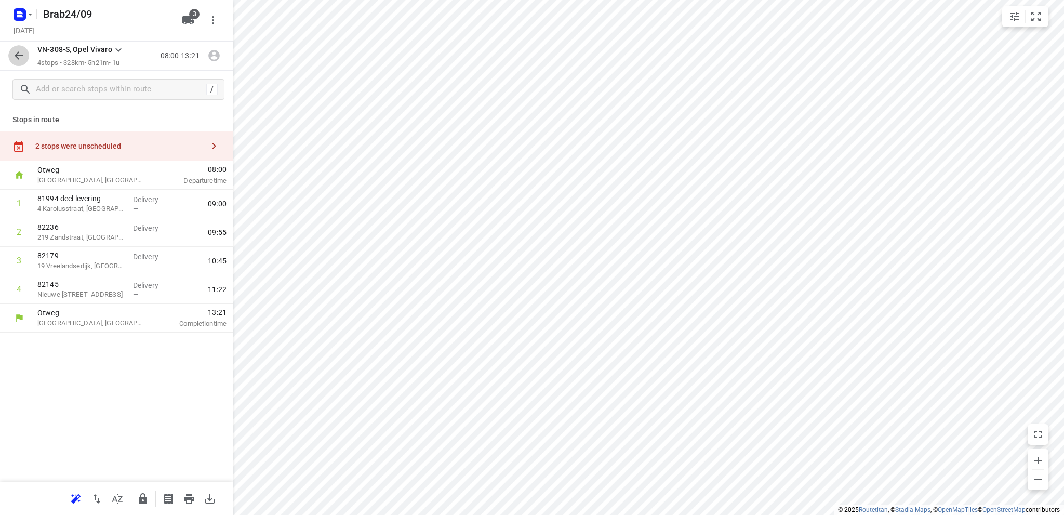
click at [17, 55] on icon "button" at bounding box center [19, 55] width 8 height 8
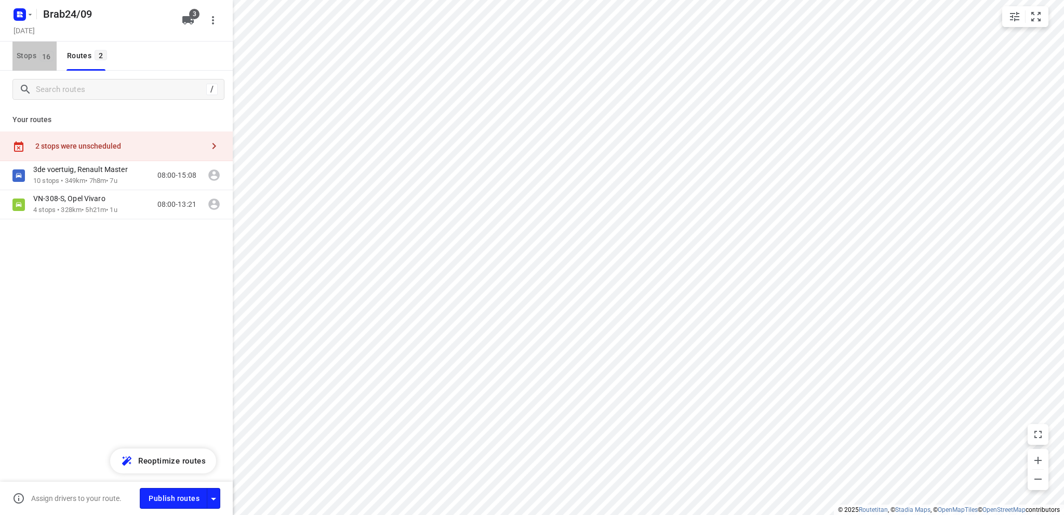
click at [24, 54] on span "Stops 16" at bounding box center [37, 55] width 40 height 13
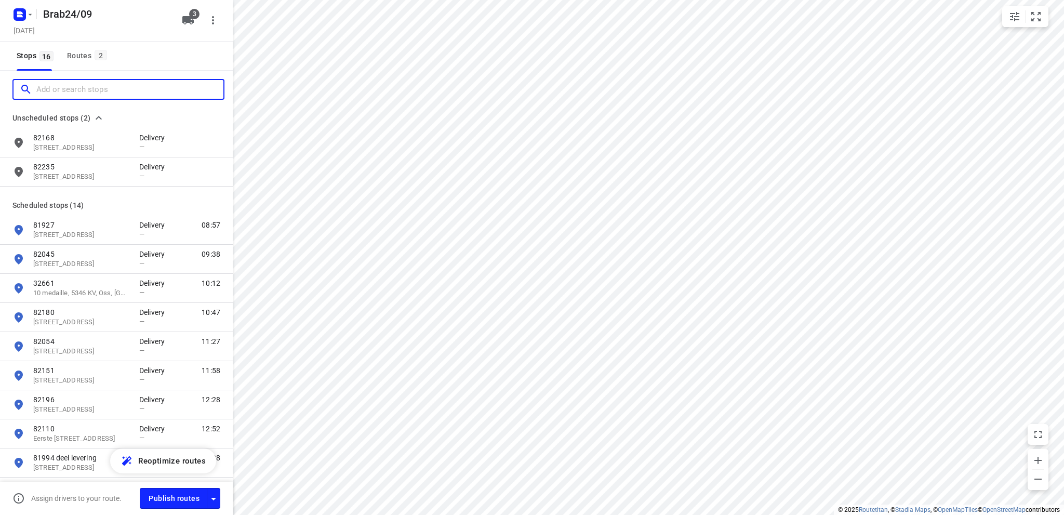
click at [42, 84] on input "Add or search stops" at bounding box center [129, 90] width 187 height 16
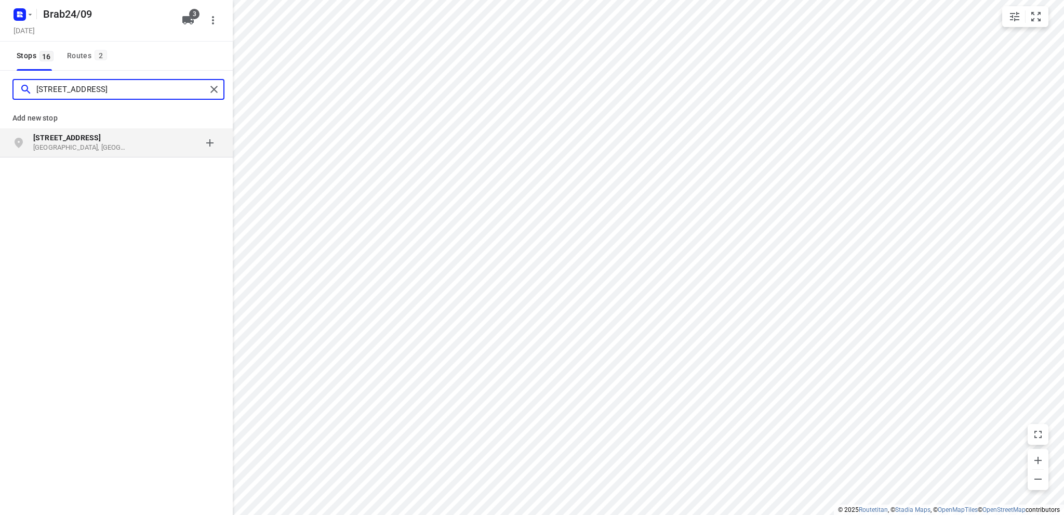
type input "[STREET_ADDRESS]"
click at [61, 136] on b "[STREET_ADDRESS]" at bounding box center [67, 138] width 68 height 8
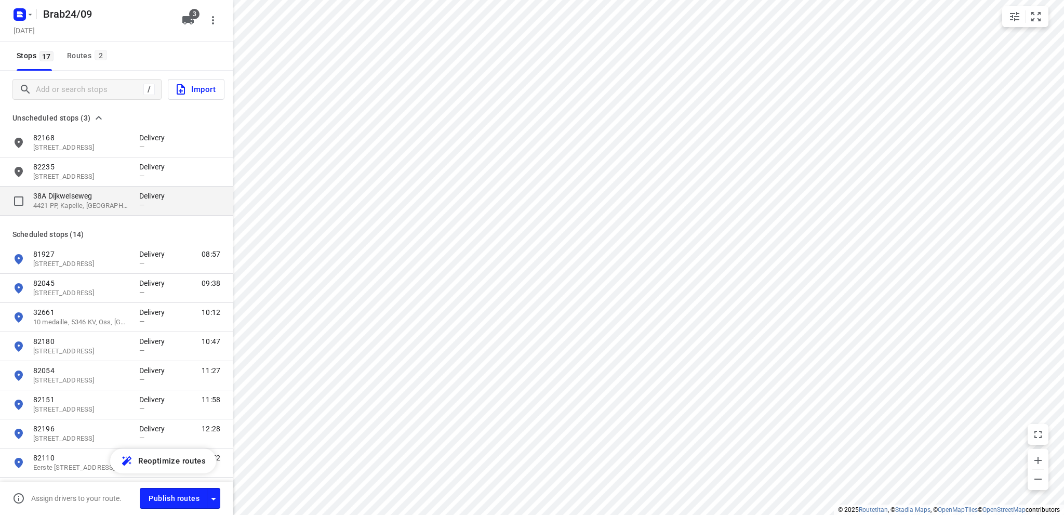
click at [56, 200] on p "38A Dijkwelseweg" at bounding box center [81, 196] width 96 height 10
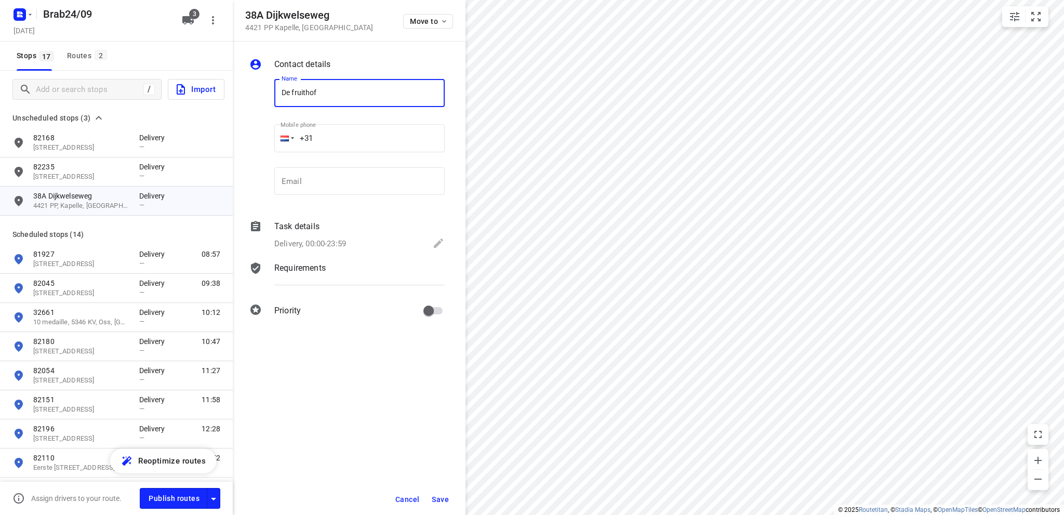
type input "De Fruithof"
click at [433, 239] on icon at bounding box center [438, 243] width 12 height 12
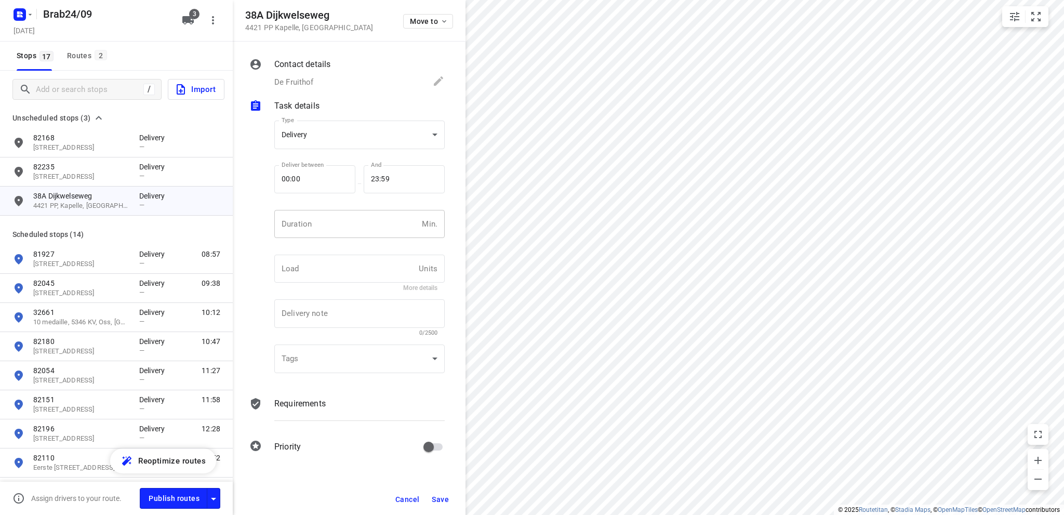
click at [339, 222] on input "number" at bounding box center [345, 224] width 143 height 28
type input "10"
click at [444, 495] on span "Save" at bounding box center [440, 499] width 17 height 8
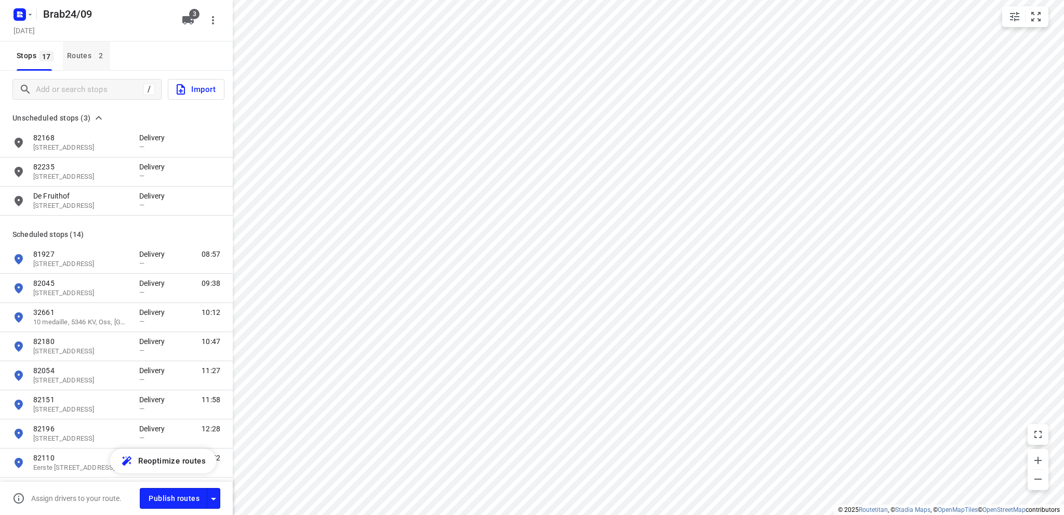
click at [81, 48] on button "Routes 2" at bounding box center [86, 56] width 47 height 29
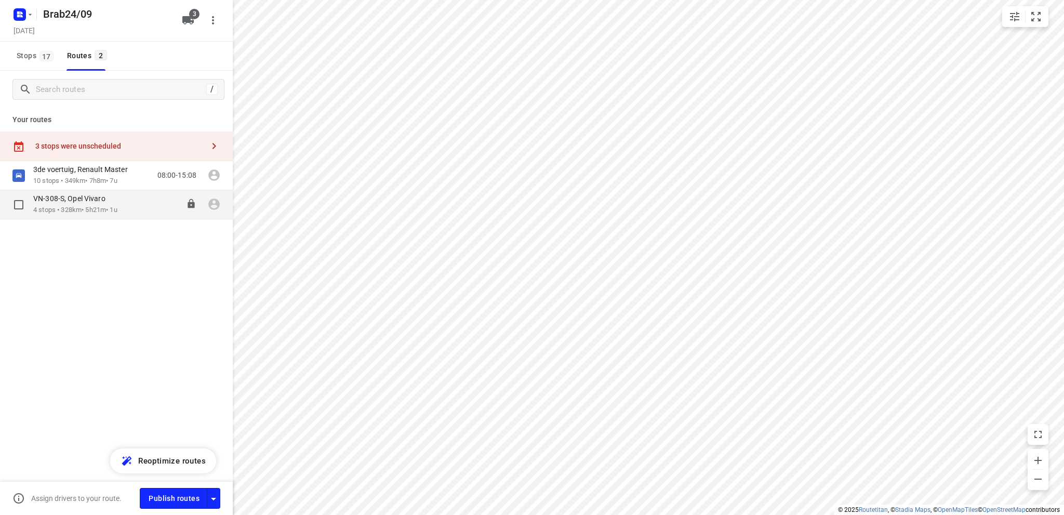
click at [83, 202] on p "VN-308-S, Opel Vivaro" at bounding box center [72, 198] width 78 height 9
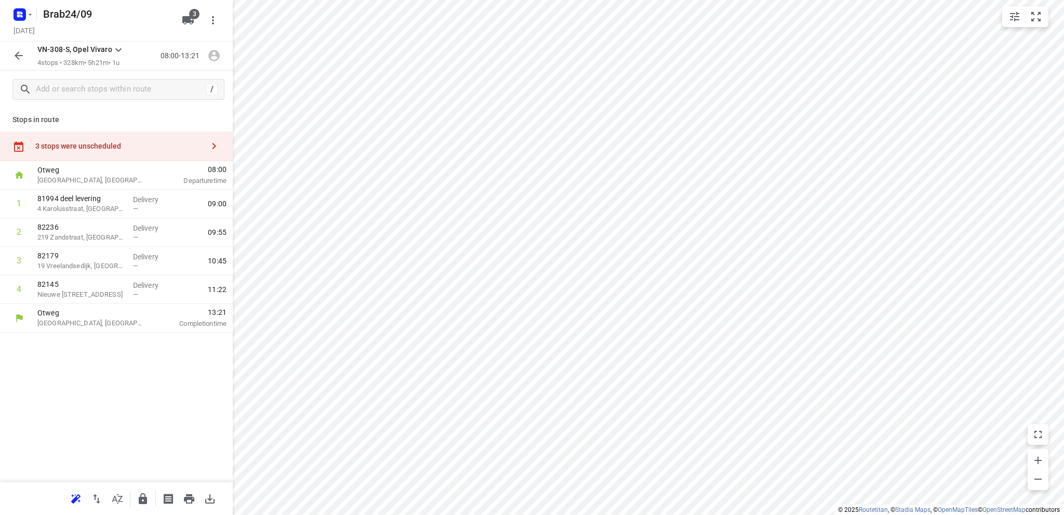
click at [78, 143] on div "3 stops were unscheduled" at bounding box center [119, 146] width 168 height 8
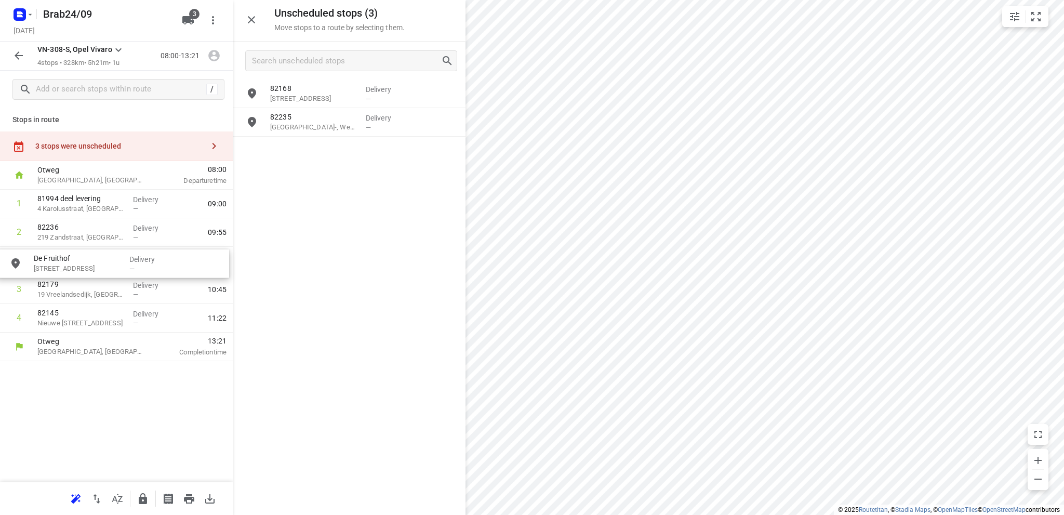
drag, startPoint x: 312, startPoint y: 158, endPoint x: 72, endPoint y: 272, distance: 265.7
drag, startPoint x: 81, startPoint y: 267, endPoint x: 87, endPoint y: 331, distance: 64.8
click at [87, 331] on div "1 81994 [PERSON_NAME] [PERSON_NAME] 4 Karolusstraat, Oosterhout Delivery — 09:0…" at bounding box center [116, 261] width 233 height 143
drag, startPoint x: 83, startPoint y: 235, endPoint x: 88, endPoint y: 328, distance: 92.6
click at [88, 328] on div "1 81994 [PERSON_NAME] [PERSON_NAME] 4 Karolusstraat, Oosterhout Delivery — 09:0…" at bounding box center [116, 261] width 233 height 143
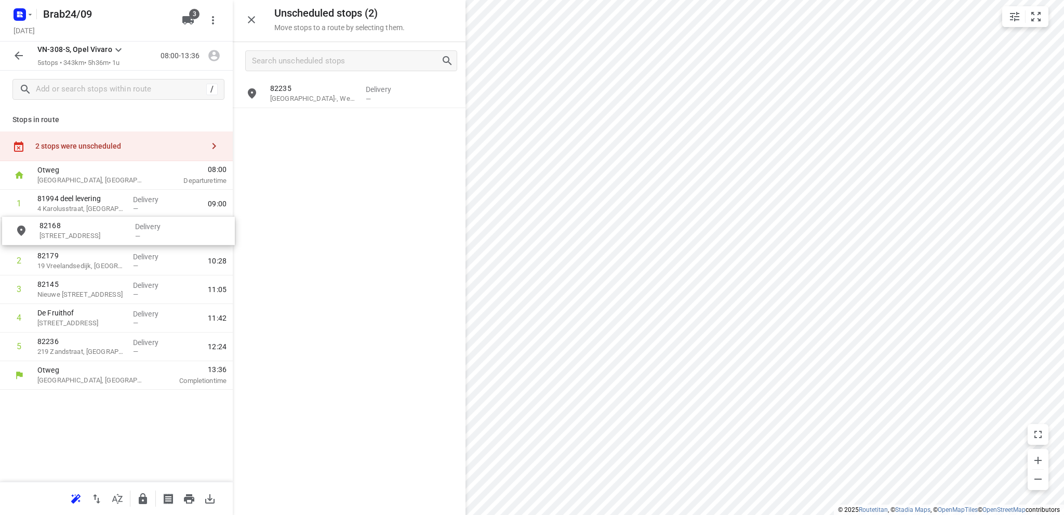
drag, startPoint x: 306, startPoint y: 98, endPoint x: 72, endPoint y: 238, distance: 272.2
drag, startPoint x: 95, startPoint y: 324, endPoint x: 93, endPoint y: 263, distance: 60.8
click at [93, 263] on div "1 81994 [PERSON_NAME] [PERSON_NAME] 4 Karolusstraat, Oosterhout Delivery — 09:0…" at bounding box center [116, 276] width 233 height 172
drag, startPoint x: 82, startPoint y: 353, endPoint x: 79, endPoint y: 264, distance: 89.5
click at [79, 264] on div "1 81994 [PERSON_NAME] [PERSON_NAME] 4 Karolusstraat, [GEOGRAPHIC_DATA] Delivery…" at bounding box center [116, 276] width 233 height 172
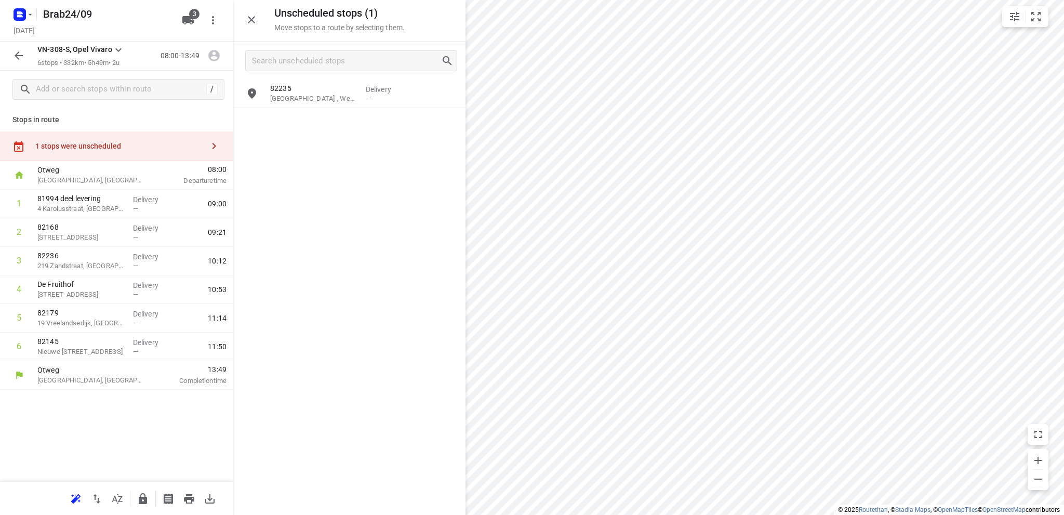
click at [21, 52] on icon "button" at bounding box center [18, 55] width 12 height 12
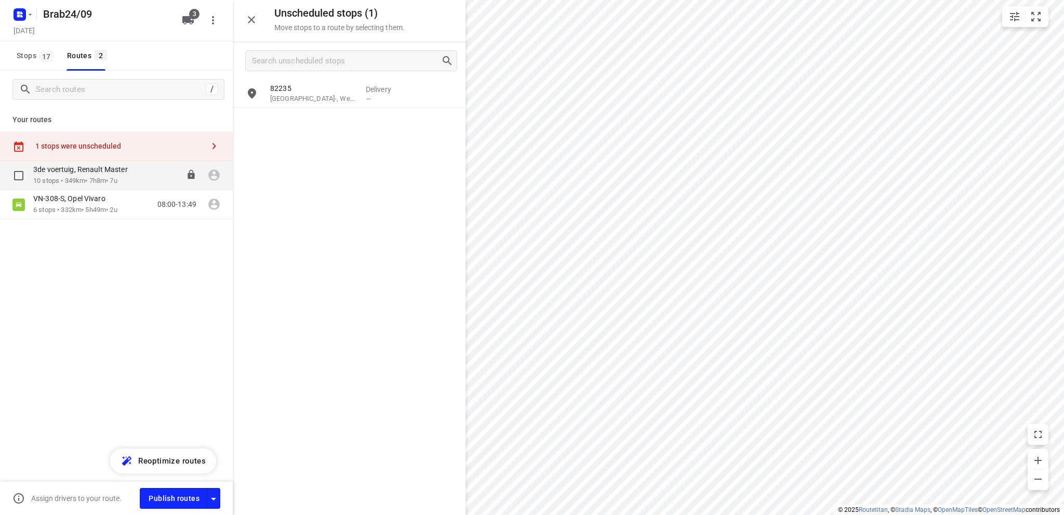
click at [79, 180] on p "10 stops • 349km • 7h8m • 7u" at bounding box center [85, 181] width 105 height 10
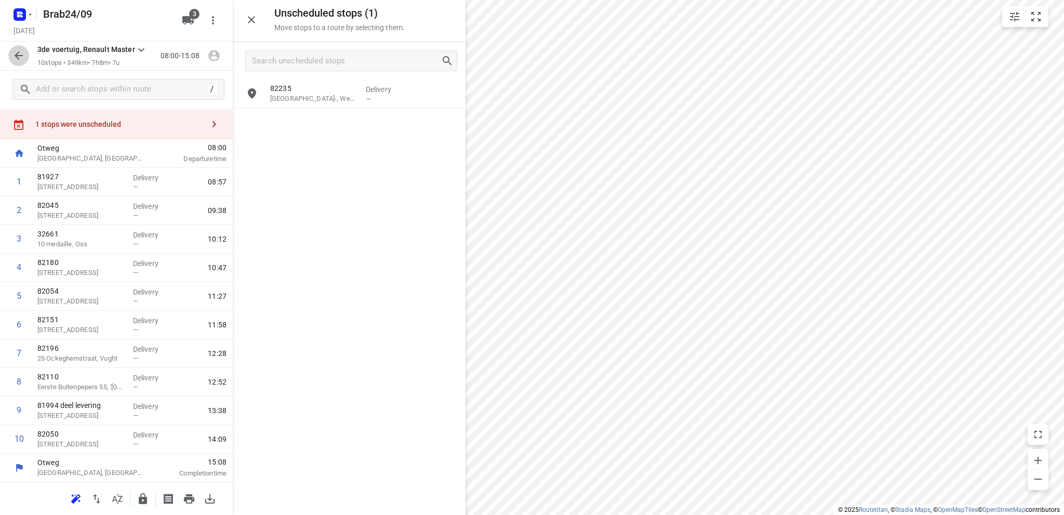
click at [17, 51] on icon "button" at bounding box center [18, 55] width 12 height 12
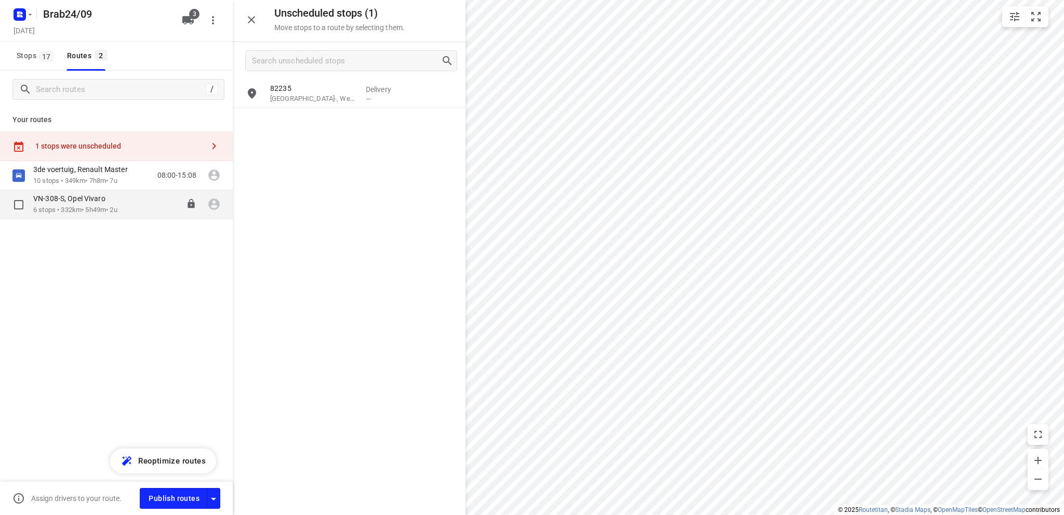
click at [76, 202] on p "VN-308-S, Opel Vivaro" at bounding box center [72, 198] width 78 height 9
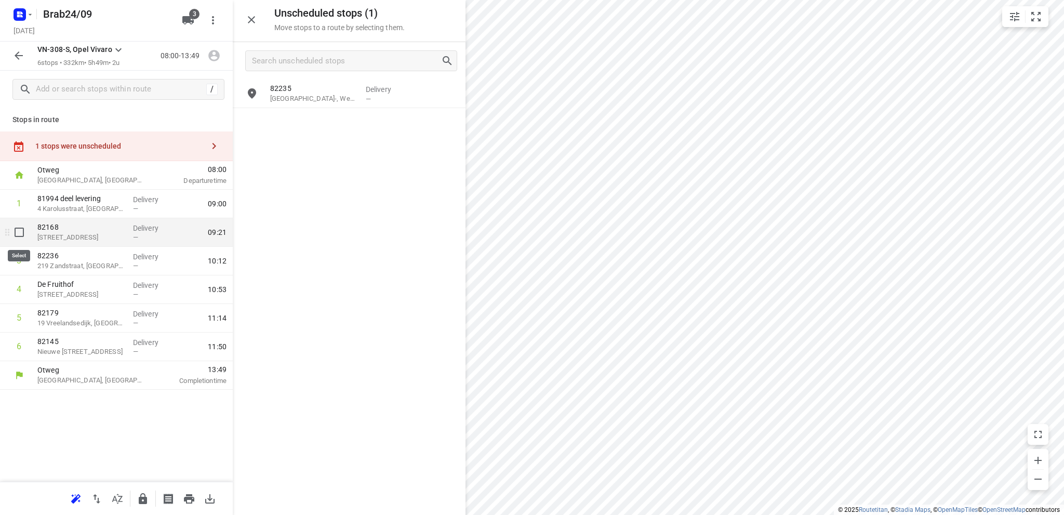
click at [17, 230] on input "checkbox" at bounding box center [19, 232] width 21 height 21
checkbox input "true"
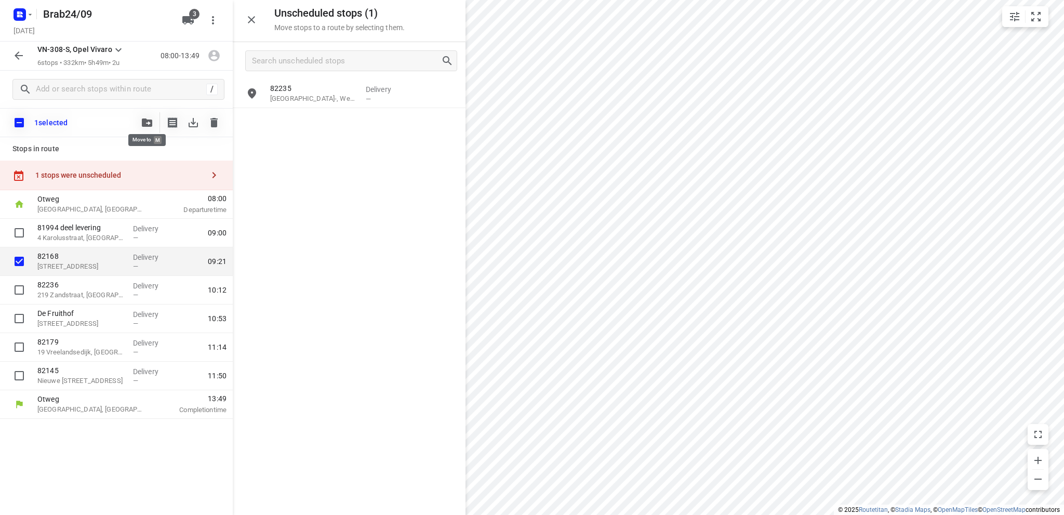
click at [148, 122] on icon "button" at bounding box center [147, 123] width 10 height 8
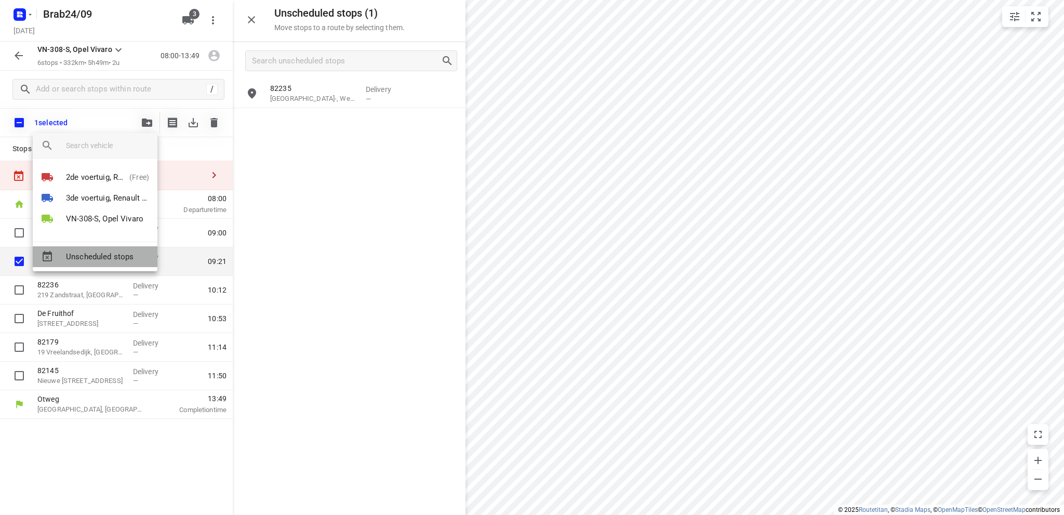
click at [106, 255] on span "Unscheduled stops" at bounding box center [107, 257] width 83 height 12
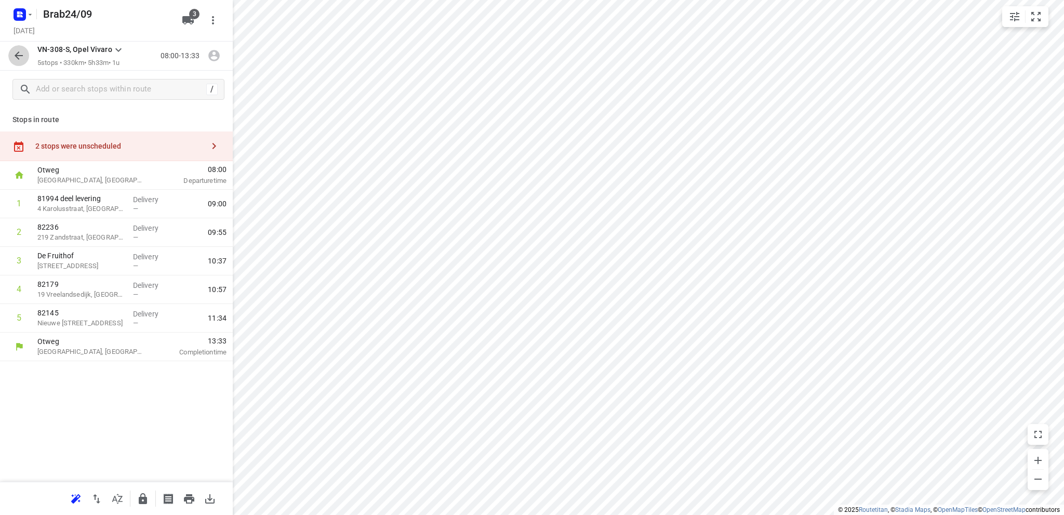
click at [12, 51] on button "button" at bounding box center [18, 55] width 21 height 21
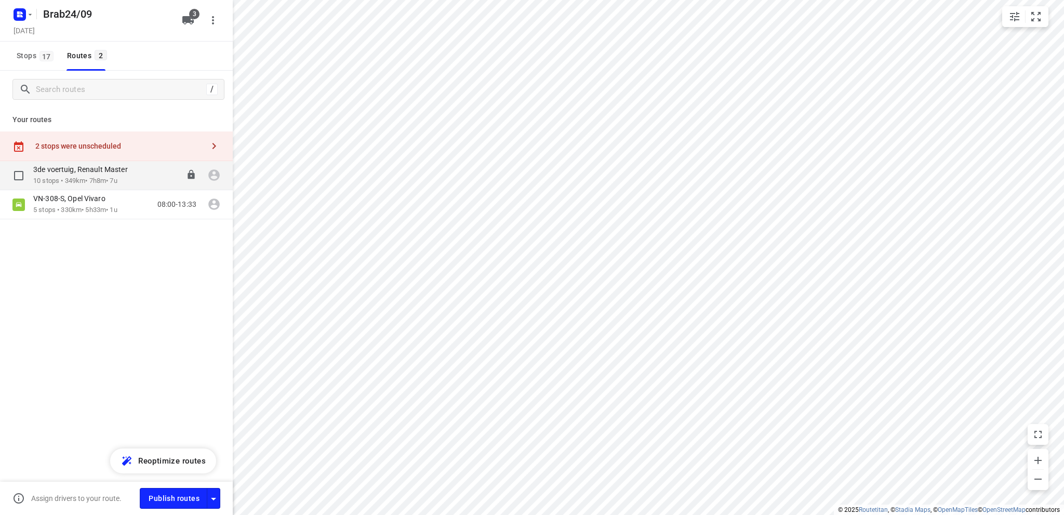
click at [82, 175] on div "3de voertuig, Renault Master" at bounding box center [85, 170] width 105 height 11
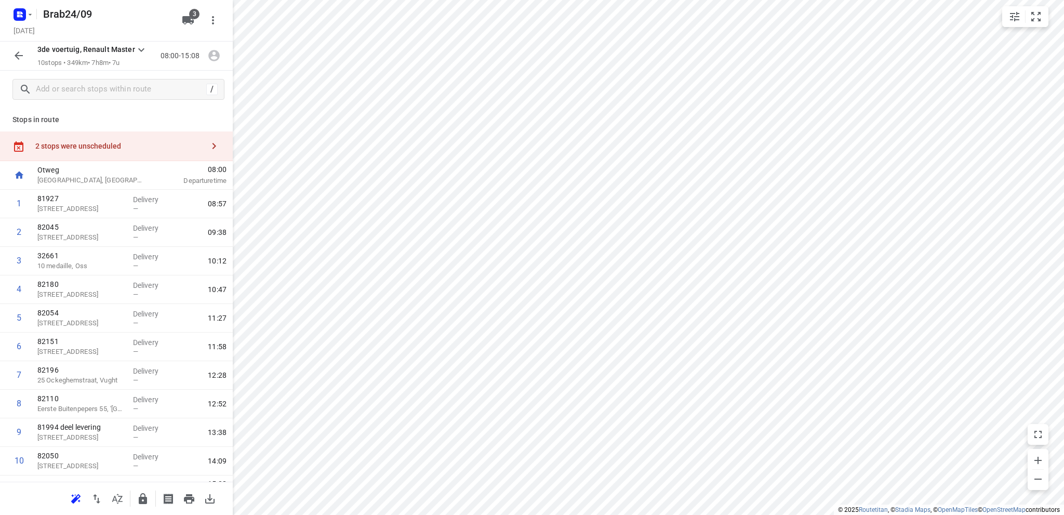
click at [75, 141] on div "2 stops were unscheduled" at bounding box center [116, 147] width 233 height 30
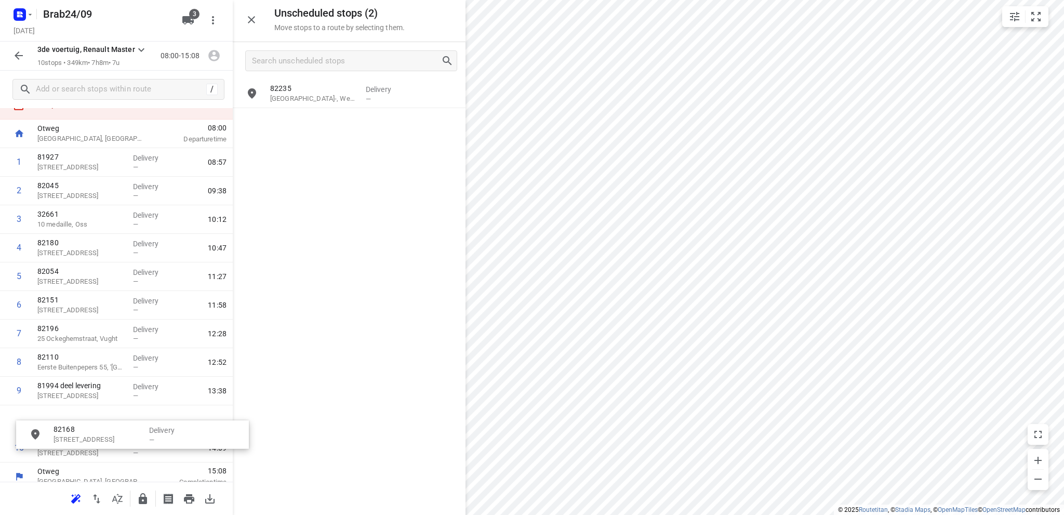
scroll to position [58, 0]
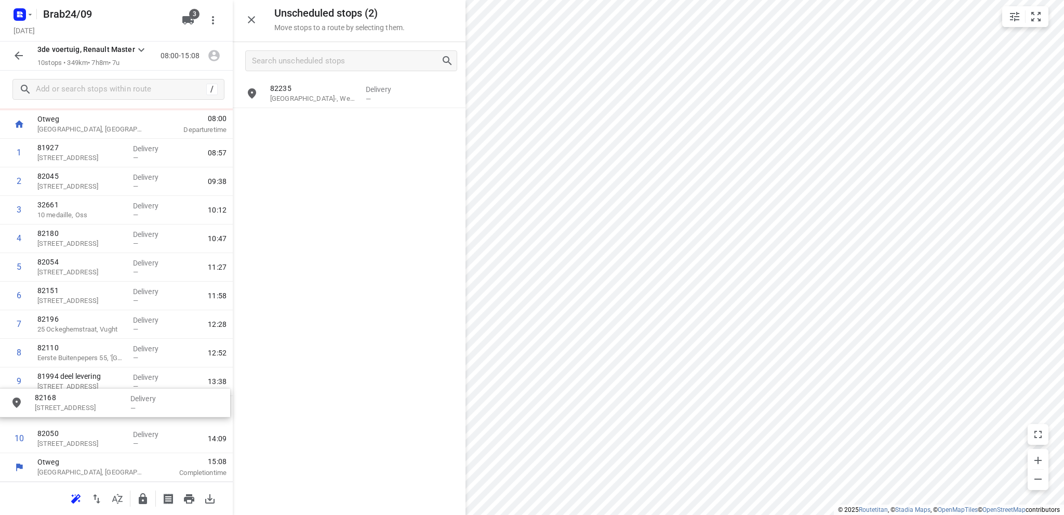
drag, startPoint x: 322, startPoint y: 97, endPoint x: 85, endPoint y: 413, distance: 395.0
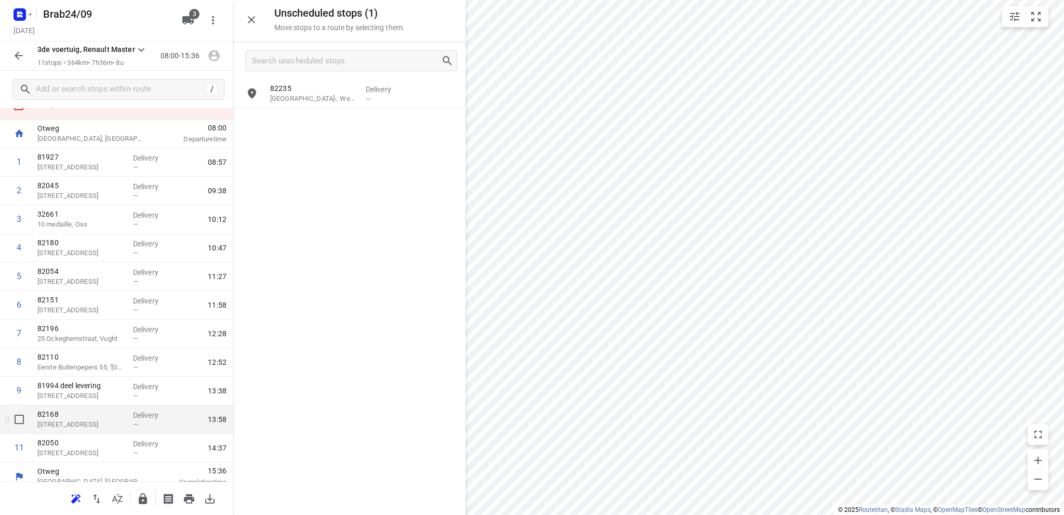
scroll to position [50, 0]
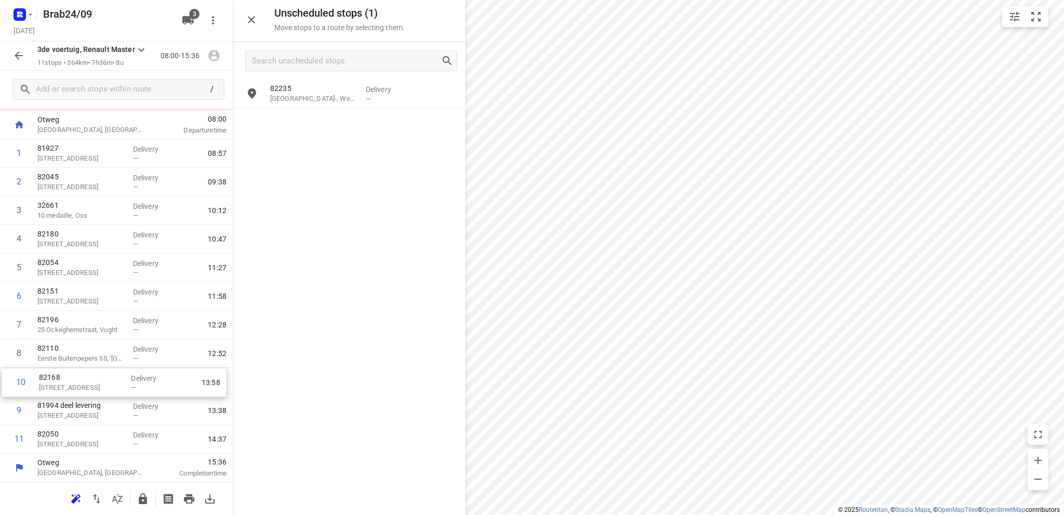
drag, startPoint x: 82, startPoint y: 419, endPoint x: 84, endPoint y: 388, distance: 31.8
click at [84, 388] on div "1 81927 [STREET_ADDRESS] Delivery — 08:57 2 [GEOGRAPHIC_DATA][STREET_ADDRESS] D…" at bounding box center [116, 296] width 233 height 314
click at [16, 56] on icon "button" at bounding box center [19, 55] width 8 height 8
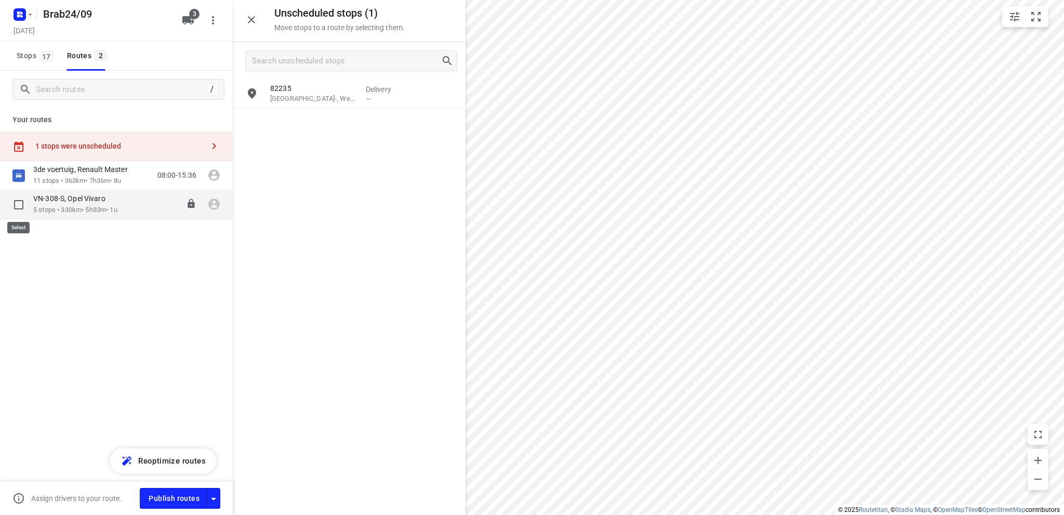
click at [18, 204] on input "checkbox" at bounding box center [18, 204] width 21 height 21
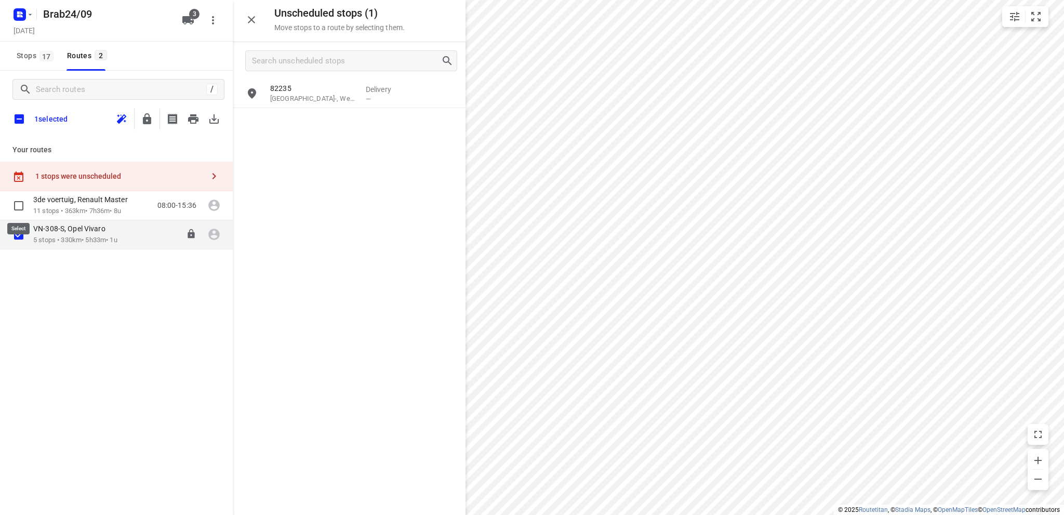
checkbox input "true"
click at [190, 114] on icon "button" at bounding box center [193, 118] width 10 height 9
click at [253, 15] on icon "button" at bounding box center [251, 20] width 12 height 12
